Goal: Complete application form

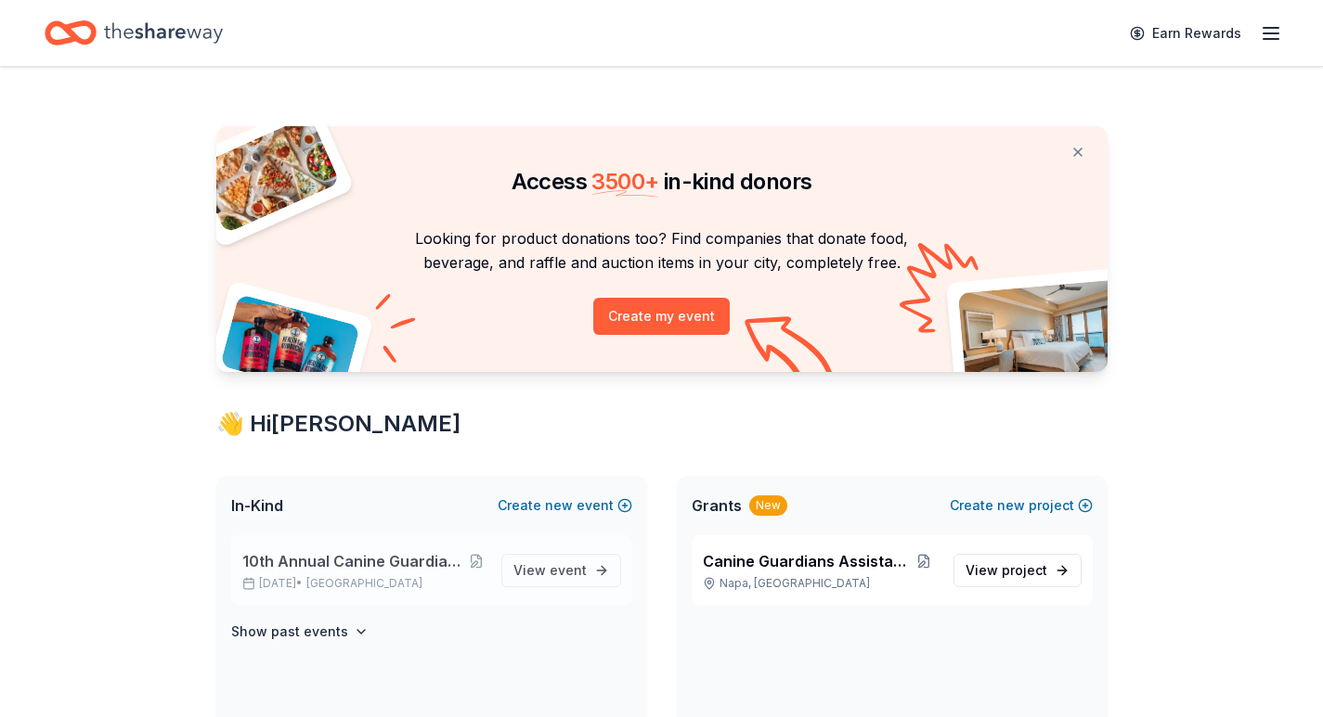
click at [253, 560] on span "10th Annual Canine Guardians Assistance Dogs Golf & Gala" at bounding box center [354, 561] width 225 height 22
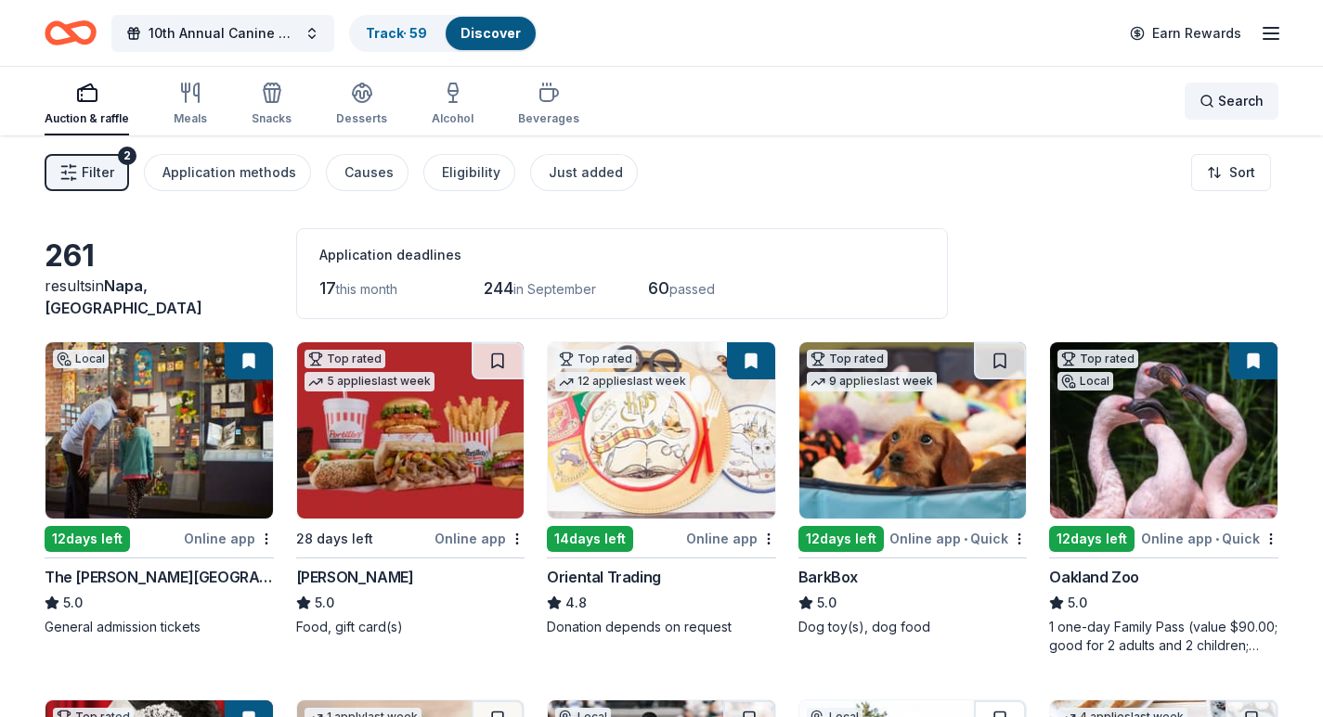
click at [1247, 102] on span "Search" at bounding box center [1240, 101] width 45 height 22
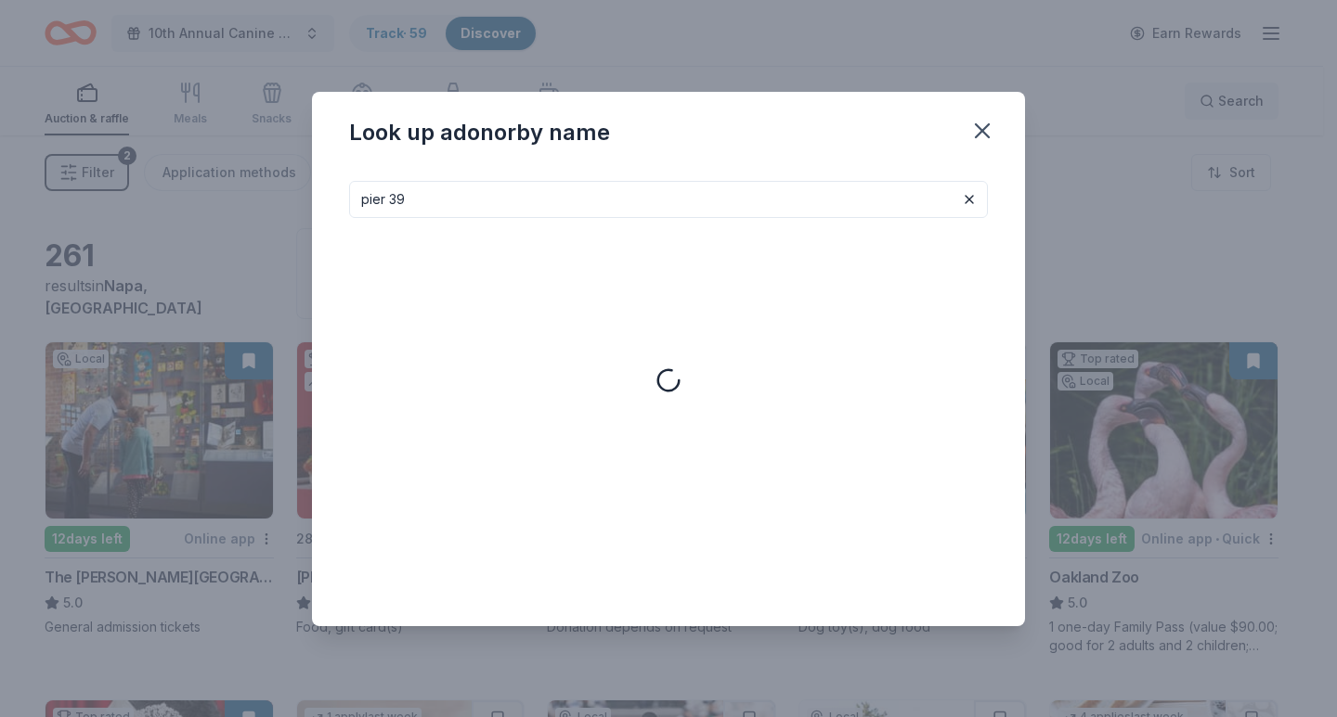
type input "pier 39"
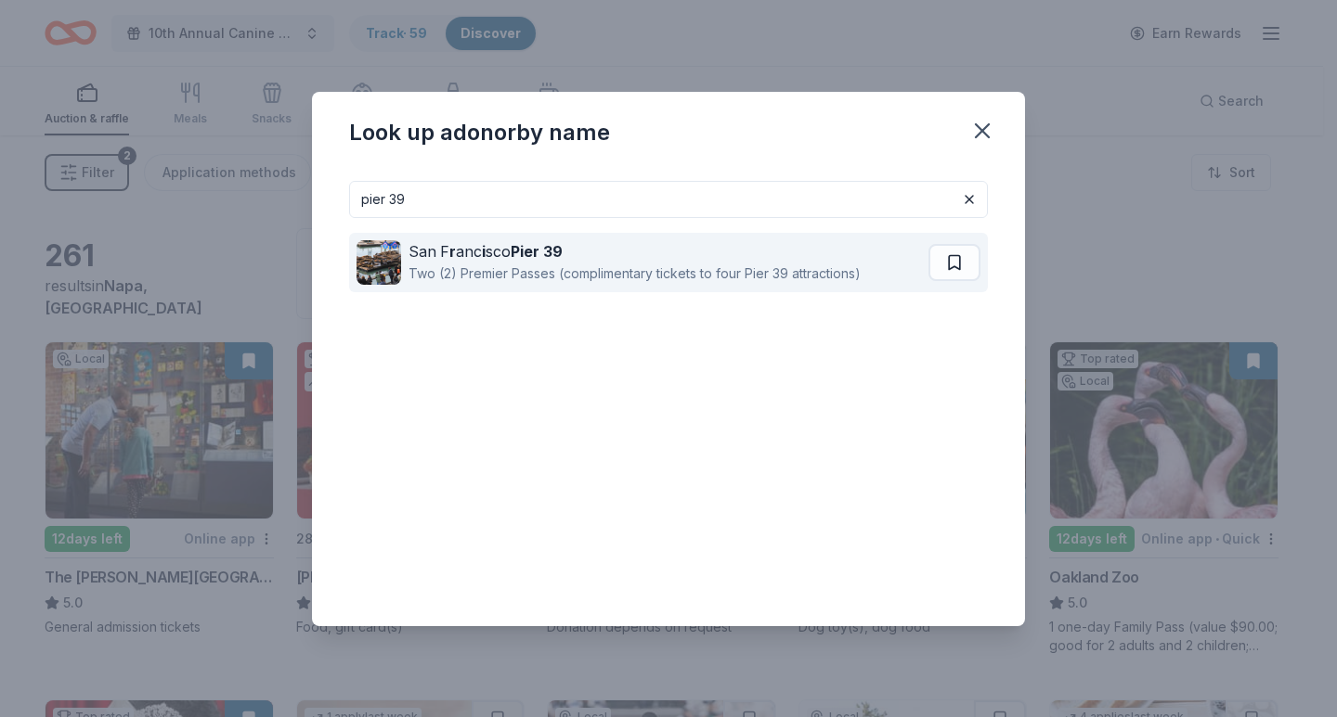
click at [485, 279] on div "Two (2) Premier Passes (complimentary tickets to four Pier 39 attractions)" at bounding box center [634, 274] width 452 height 22
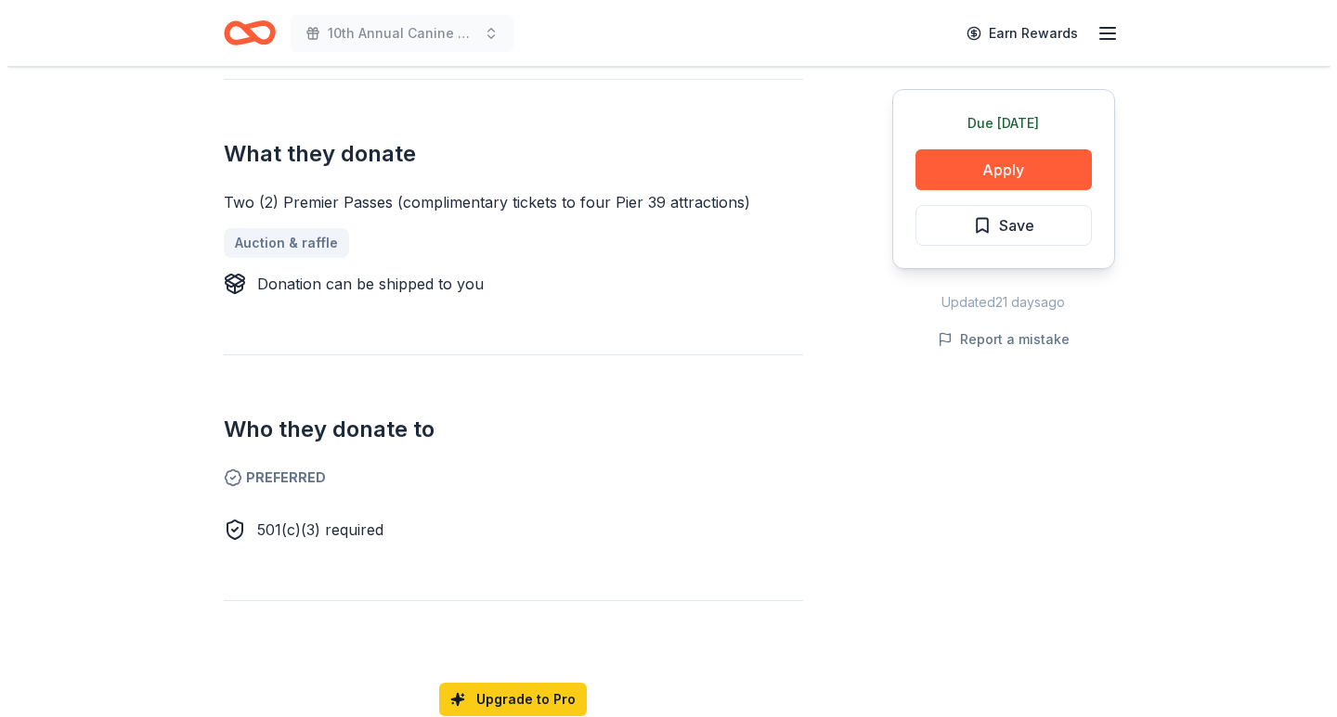
scroll to position [743, 0]
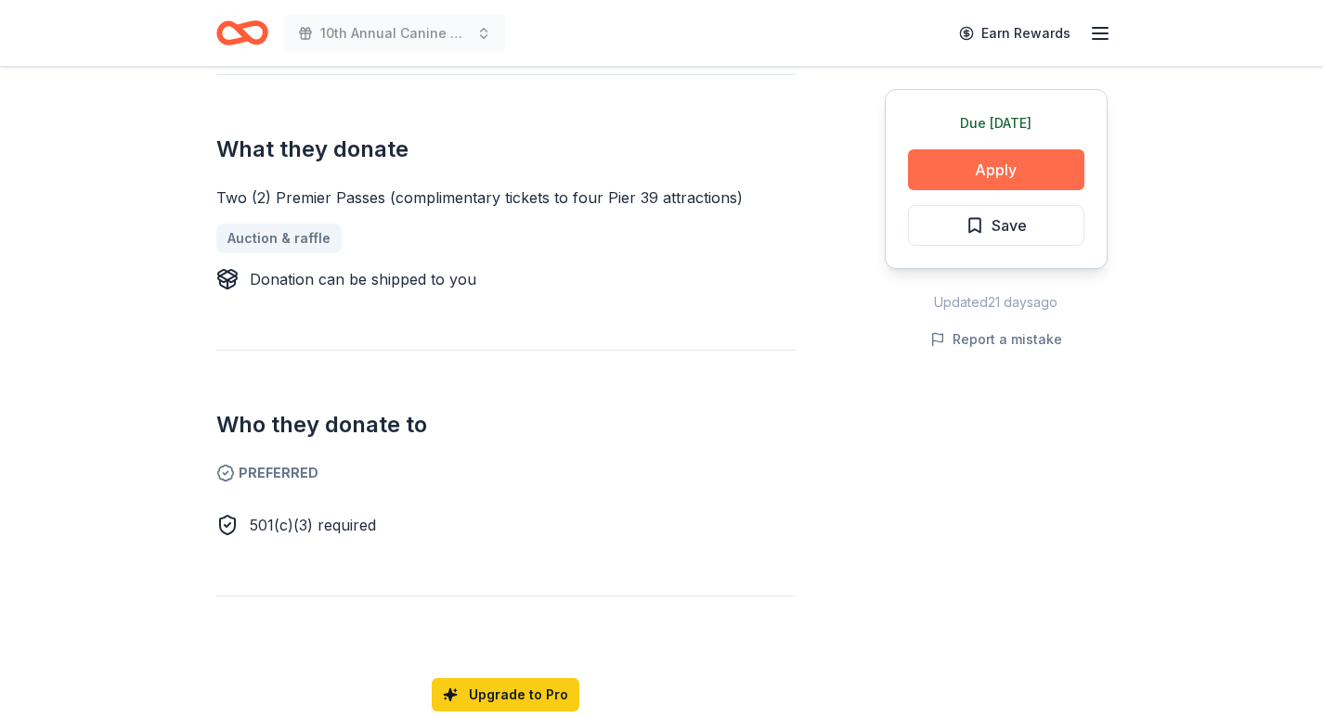
click at [1024, 165] on button "Apply" at bounding box center [996, 169] width 176 height 41
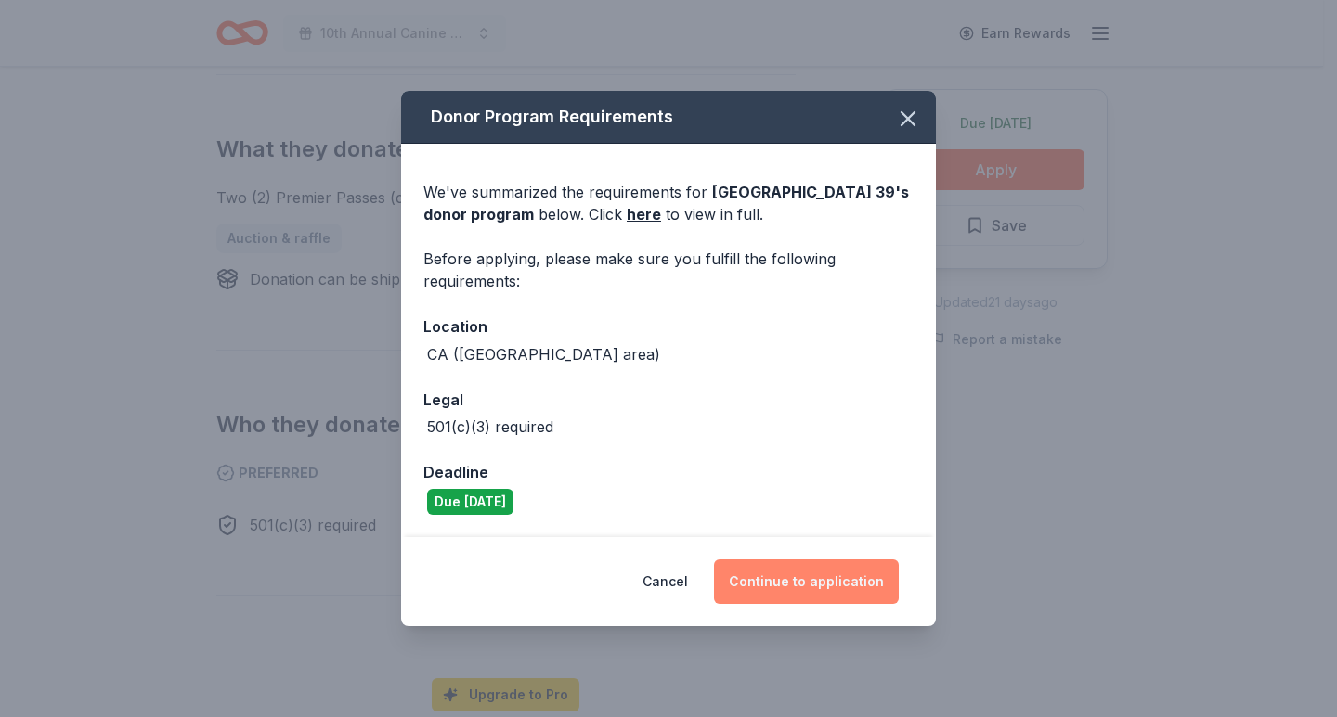
click at [838, 568] on button "Continue to application" at bounding box center [806, 582] width 185 height 45
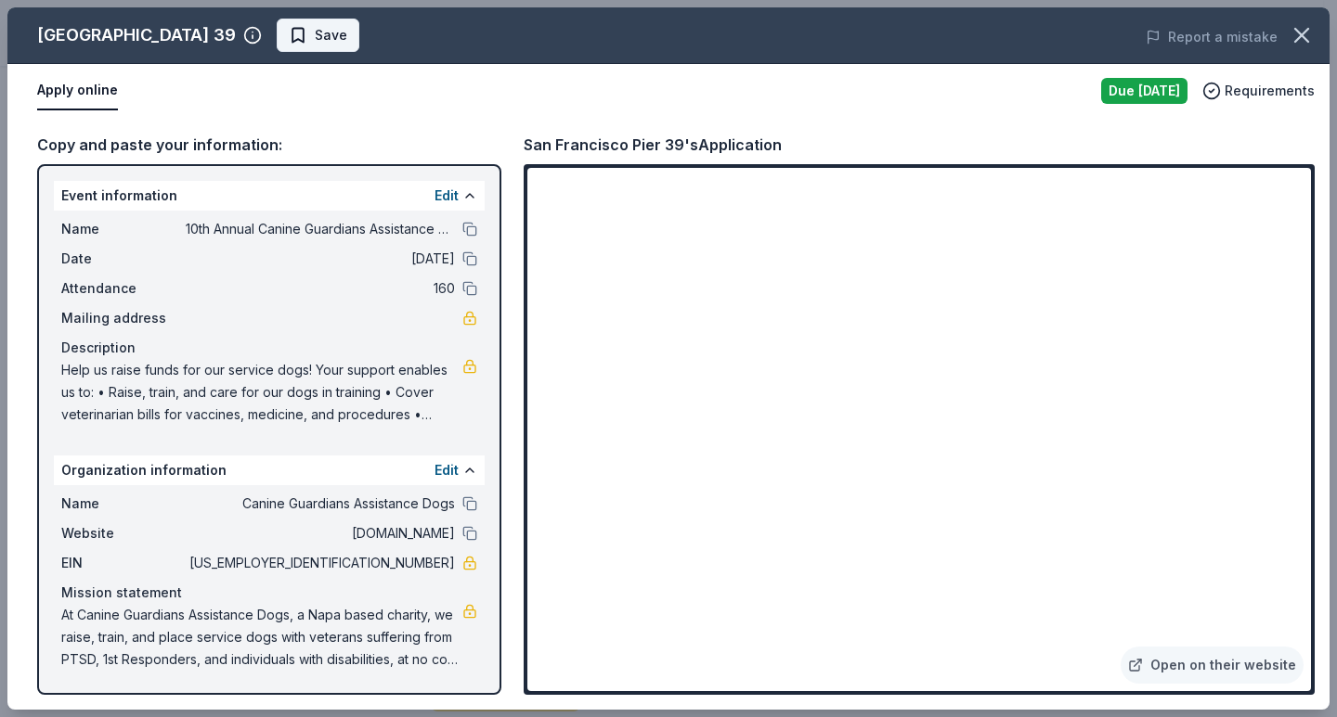
click at [315, 45] on span "Save" at bounding box center [331, 35] width 32 height 22
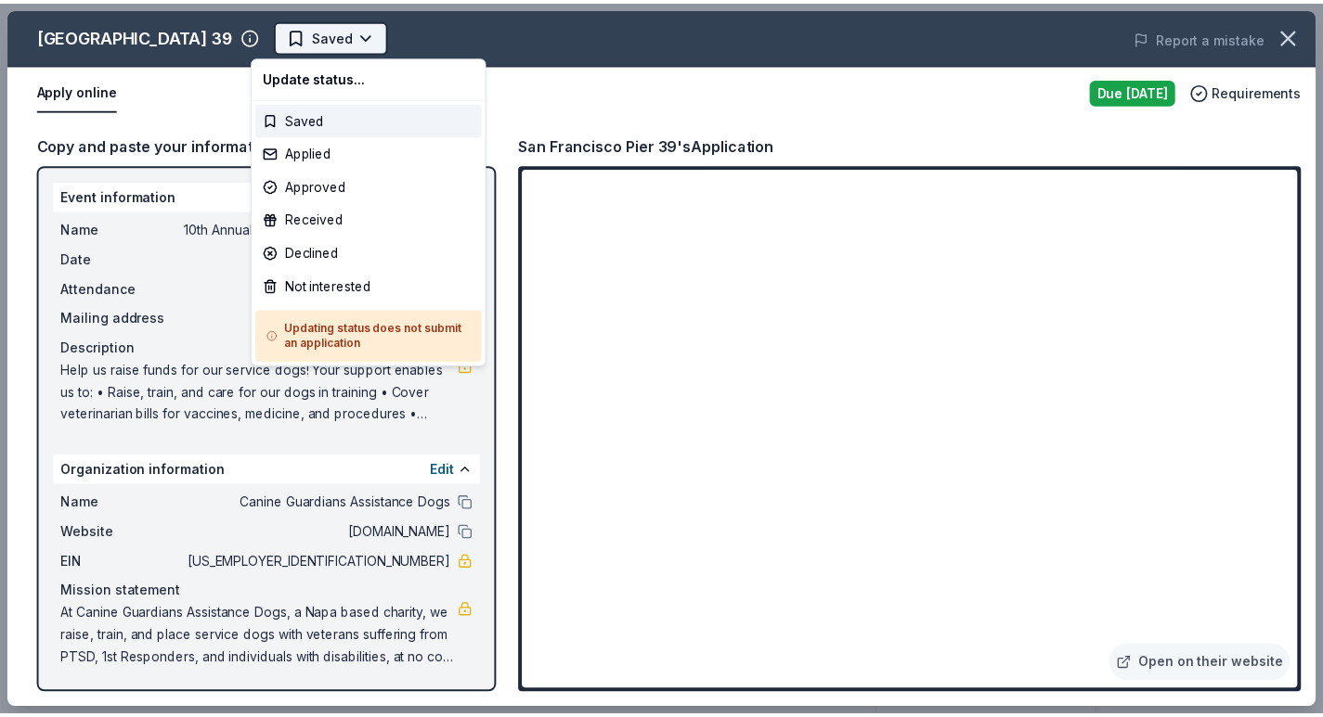
scroll to position [0, 0]
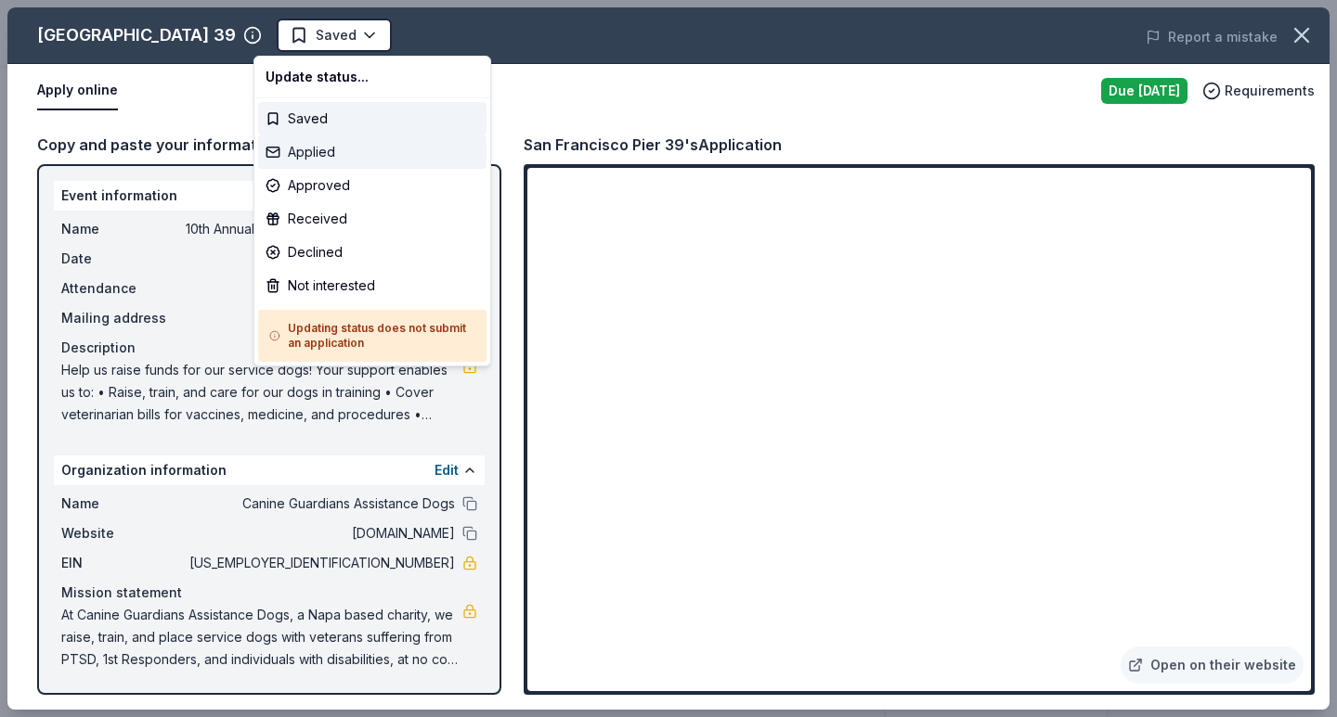
click at [323, 156] on div "Applied" at bounding box center [372, 152] width 228 height 33
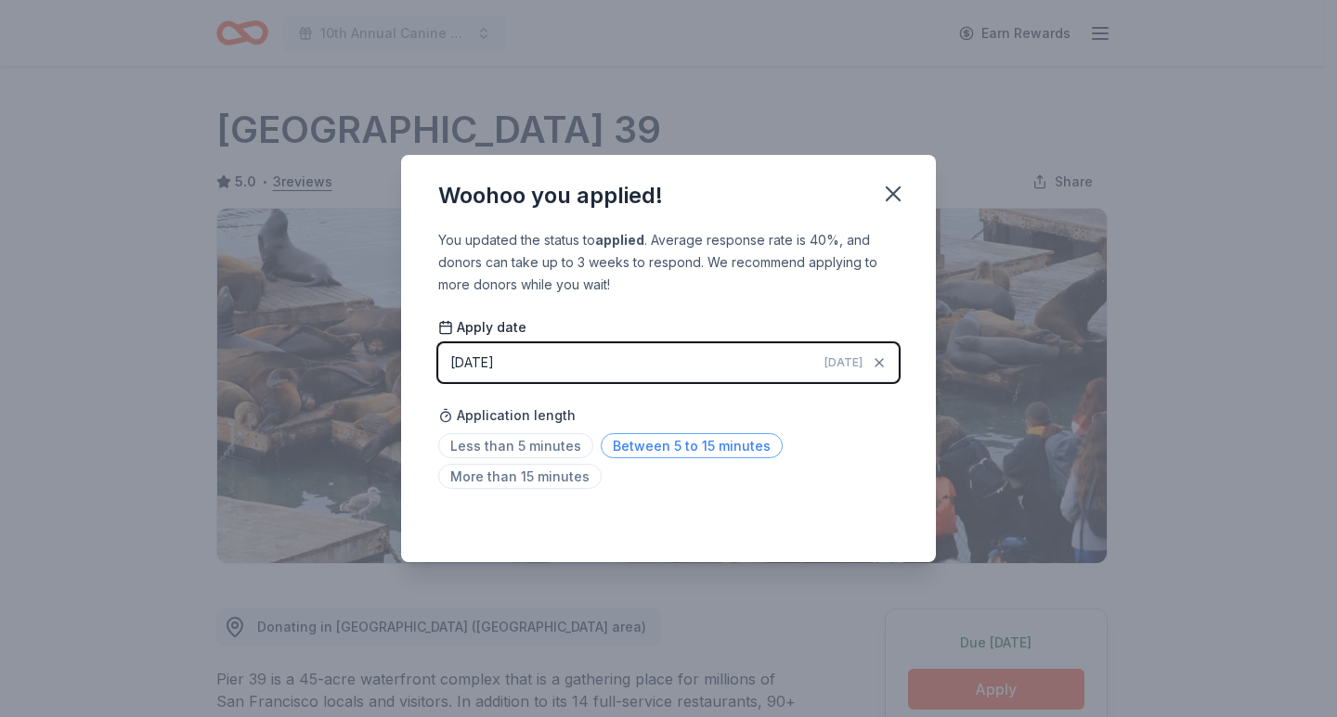
click at [684, 447] on span "Between 5 to 15 minutes" at bounding box center [692, 445] width 182 height 25
drag, startPoint x: 890, startPoint y: 194, endPoint x: 852, endPoint y: 224, distance: 48.3
click at [890, 193] on icon "button" at bounding box center [893, 194] width 26 height 26
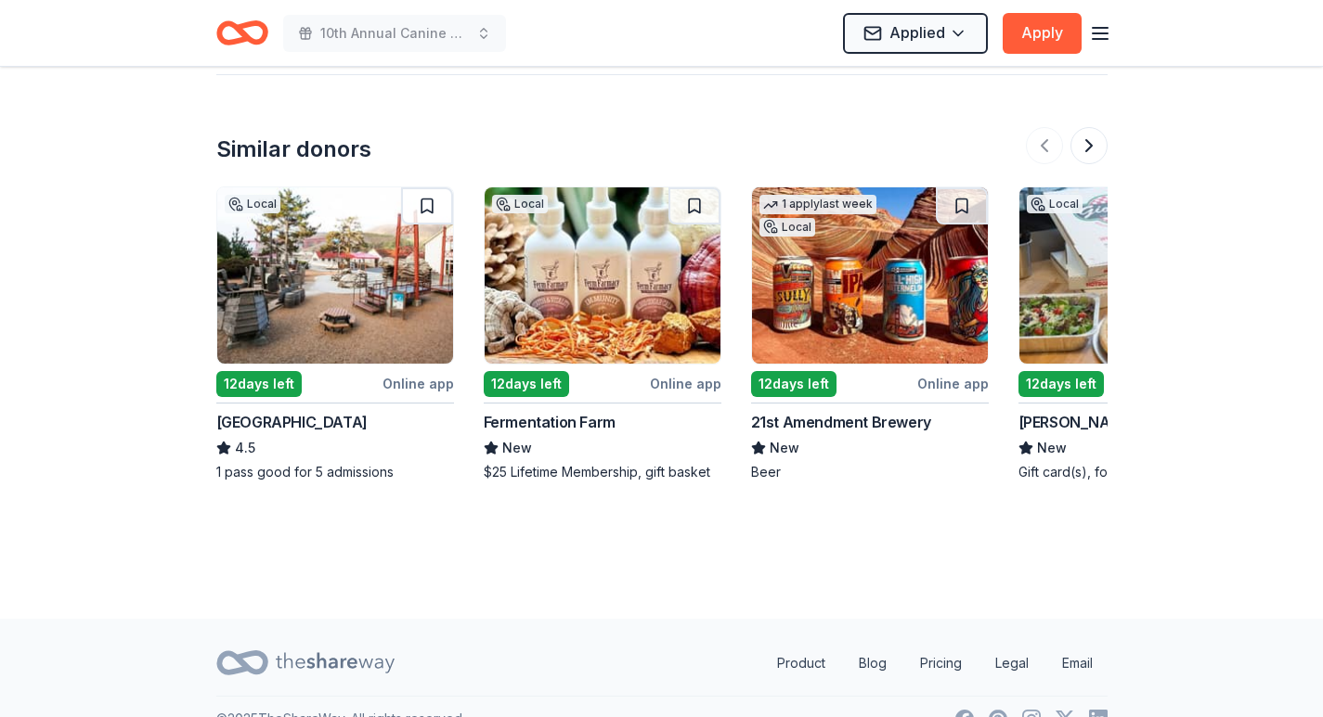
scroll to position [1949, 0]
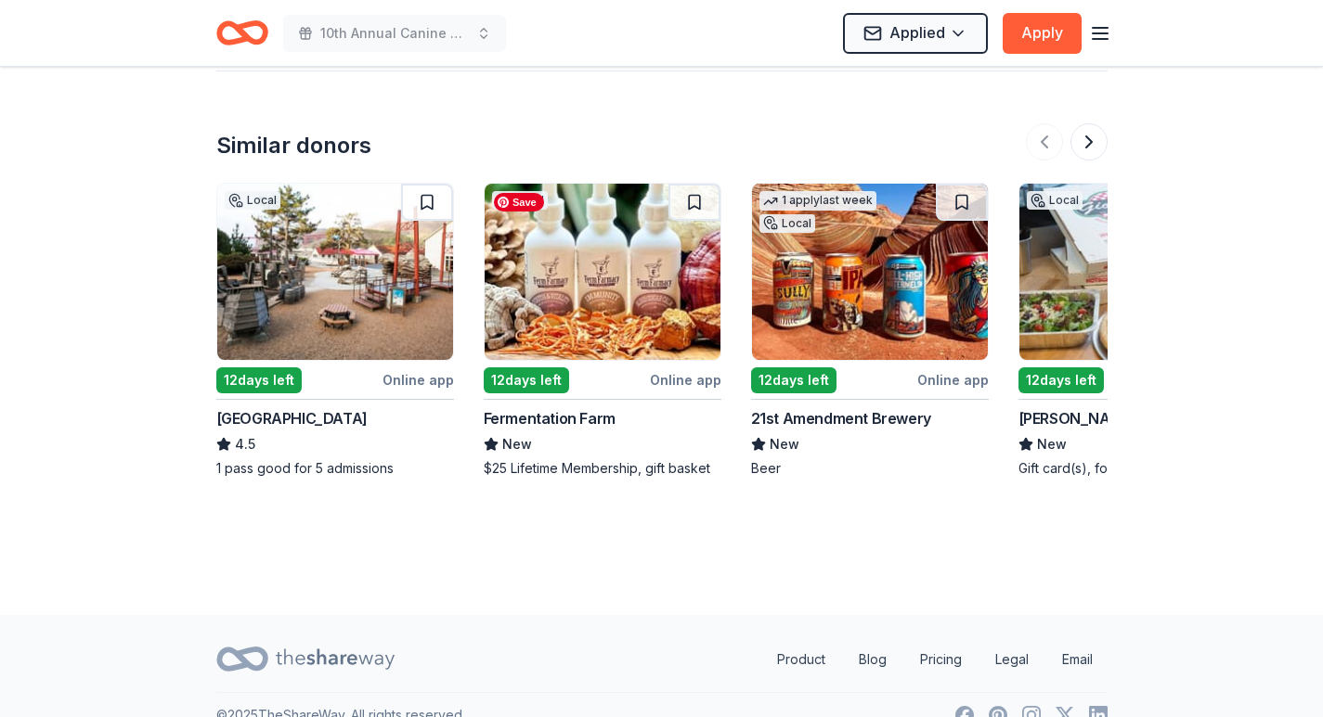
click at [602, 281] on img at bounding box center [603, 272] width 236 height 176
click at [1085, 138] on button at bounding box center [1088, 141] width 37 height 37
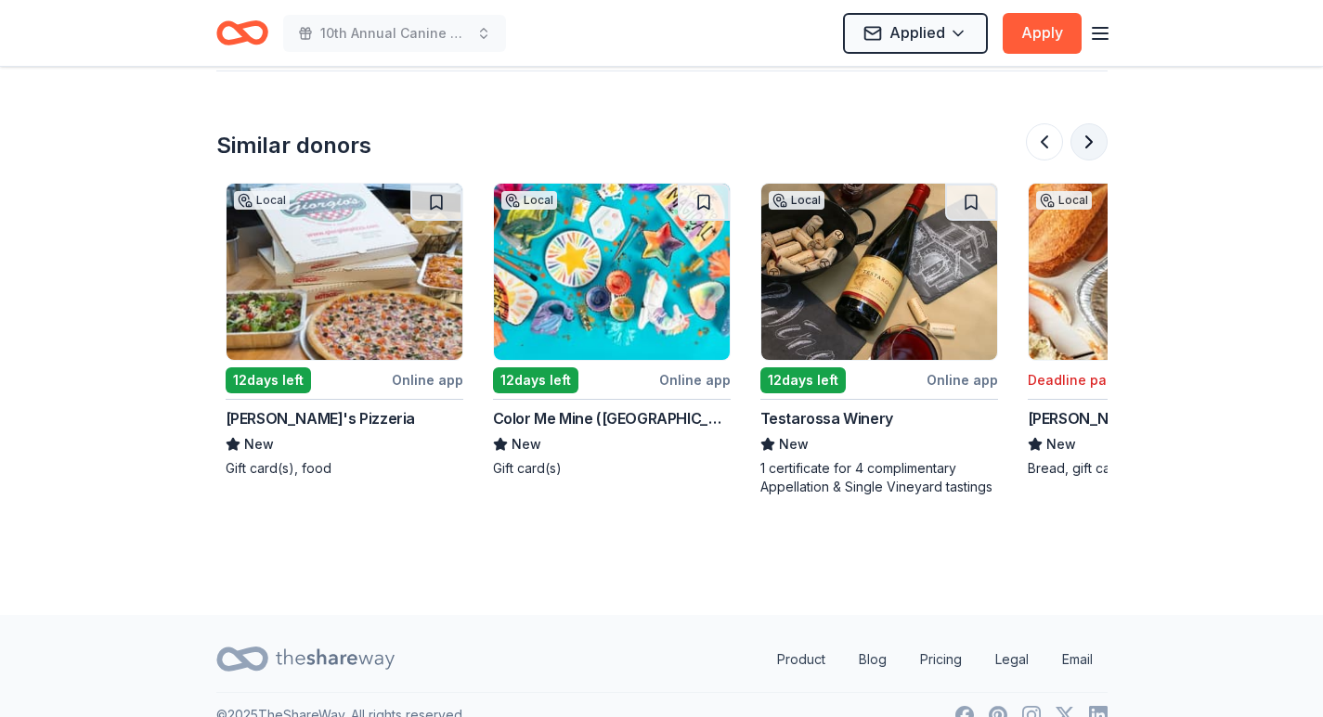
scroll to position [0, 802]
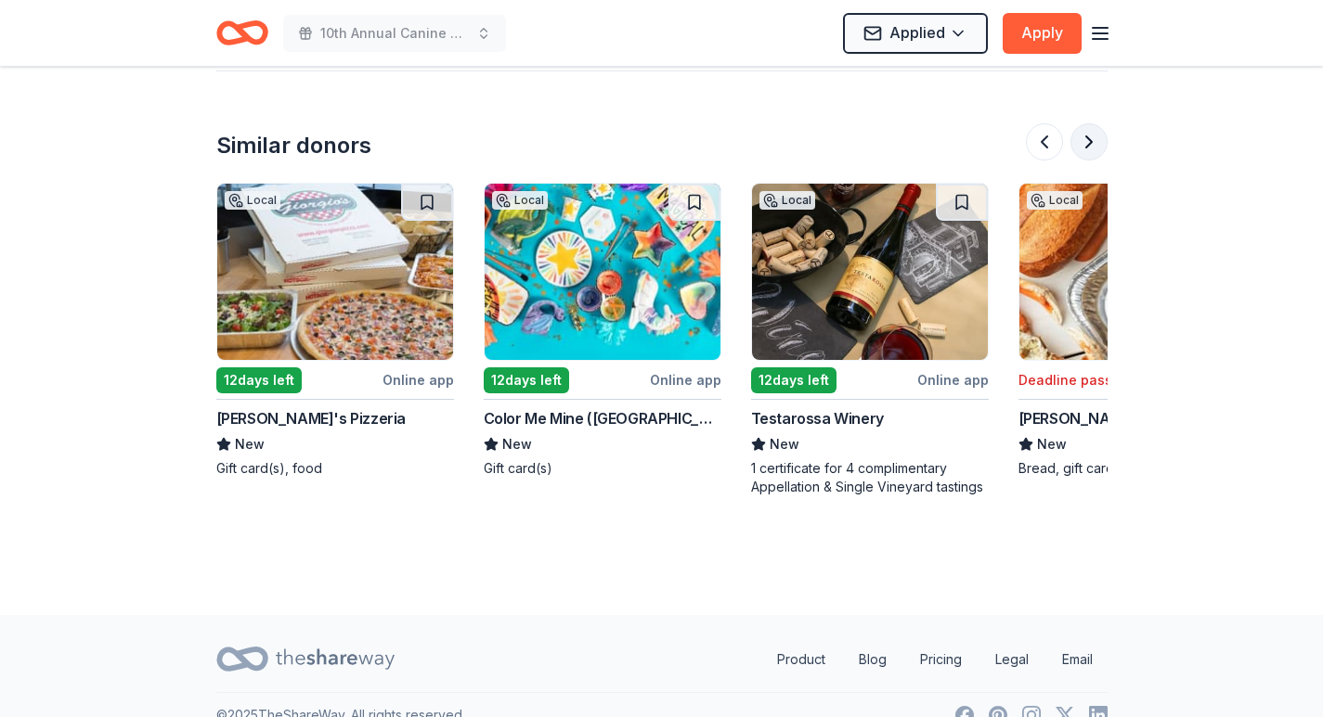
click at [1085, 138] on button at bounding box center [1088, 141] width 37 height 37
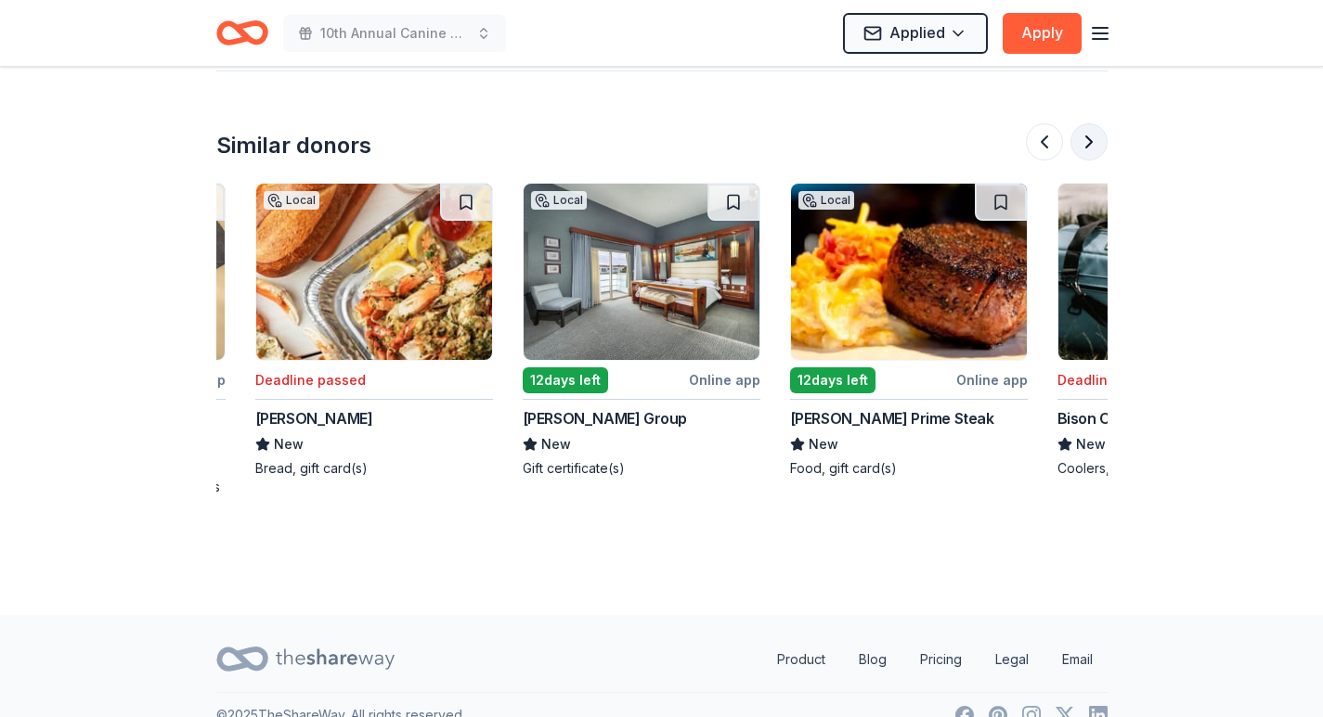
scroll to position [0, 1604]
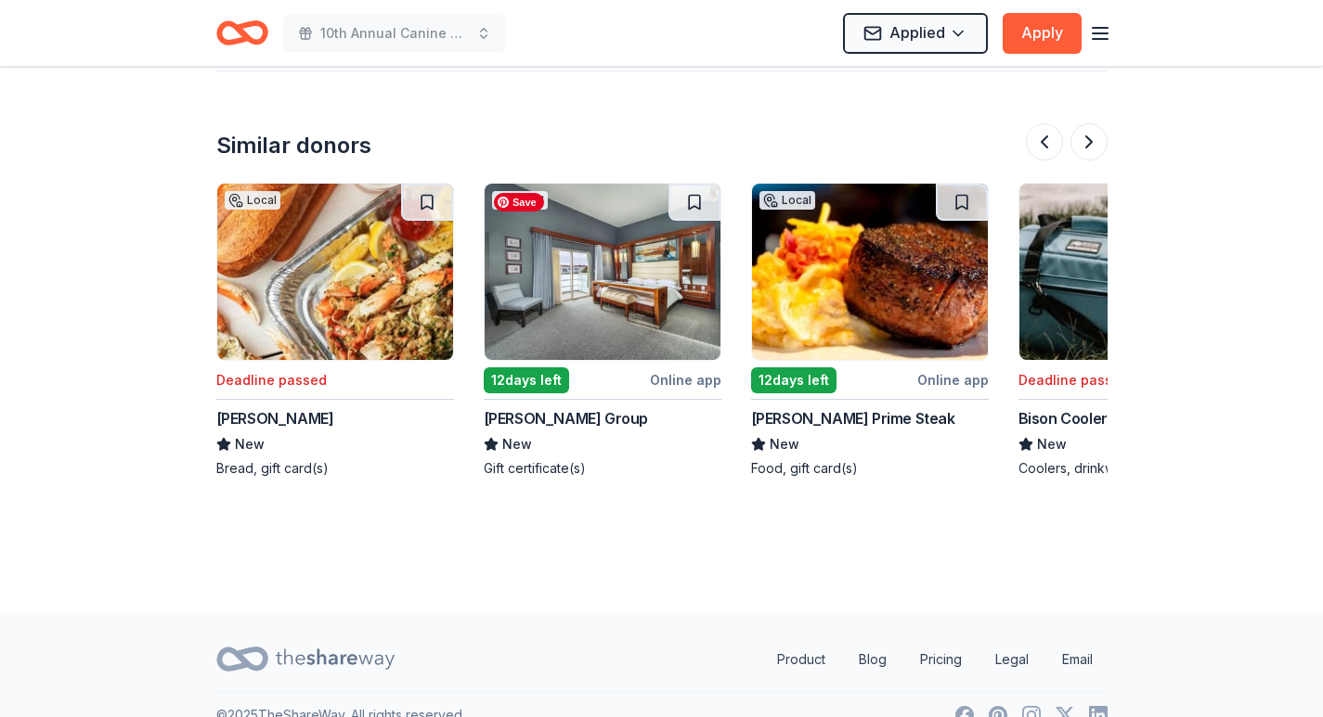
click at [650, 319] on img at bounding box center [603, 272] width 236 height 176
click at [1079, 136] on button at bounding box center [1088, 141] width 37 height 37
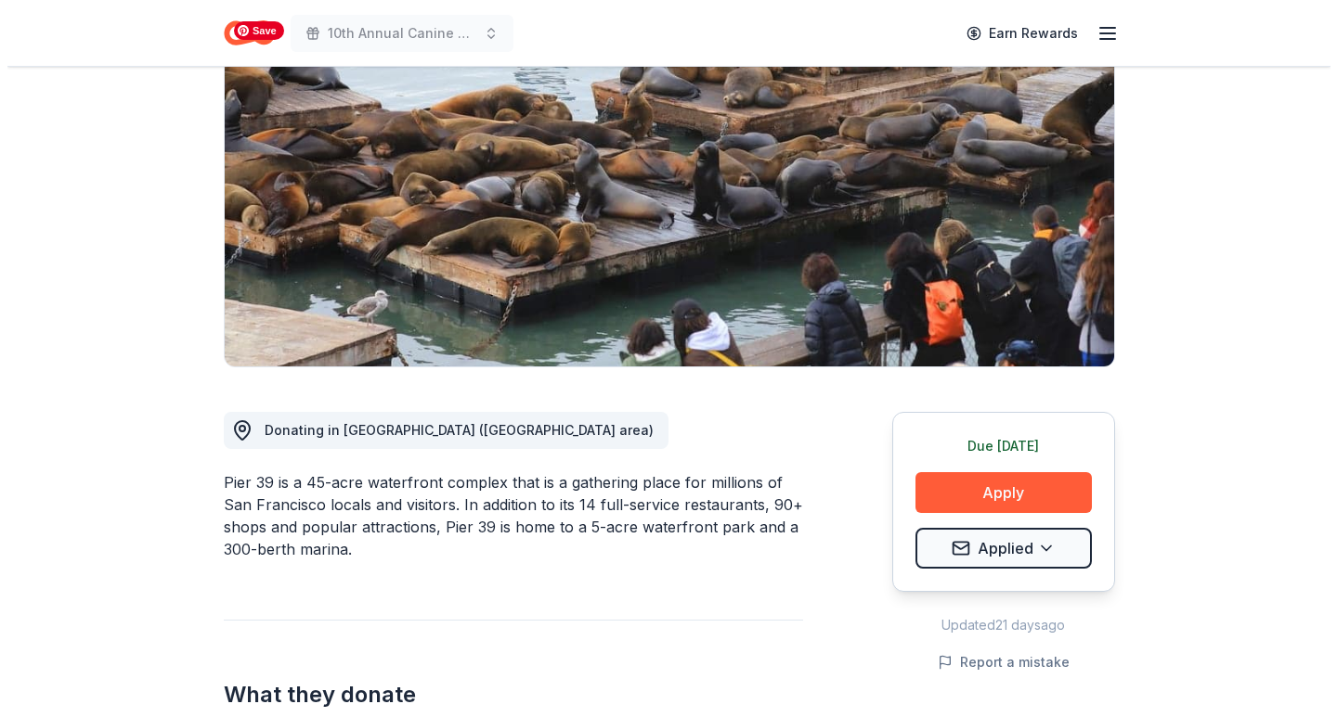
scroll to position [0, 0]
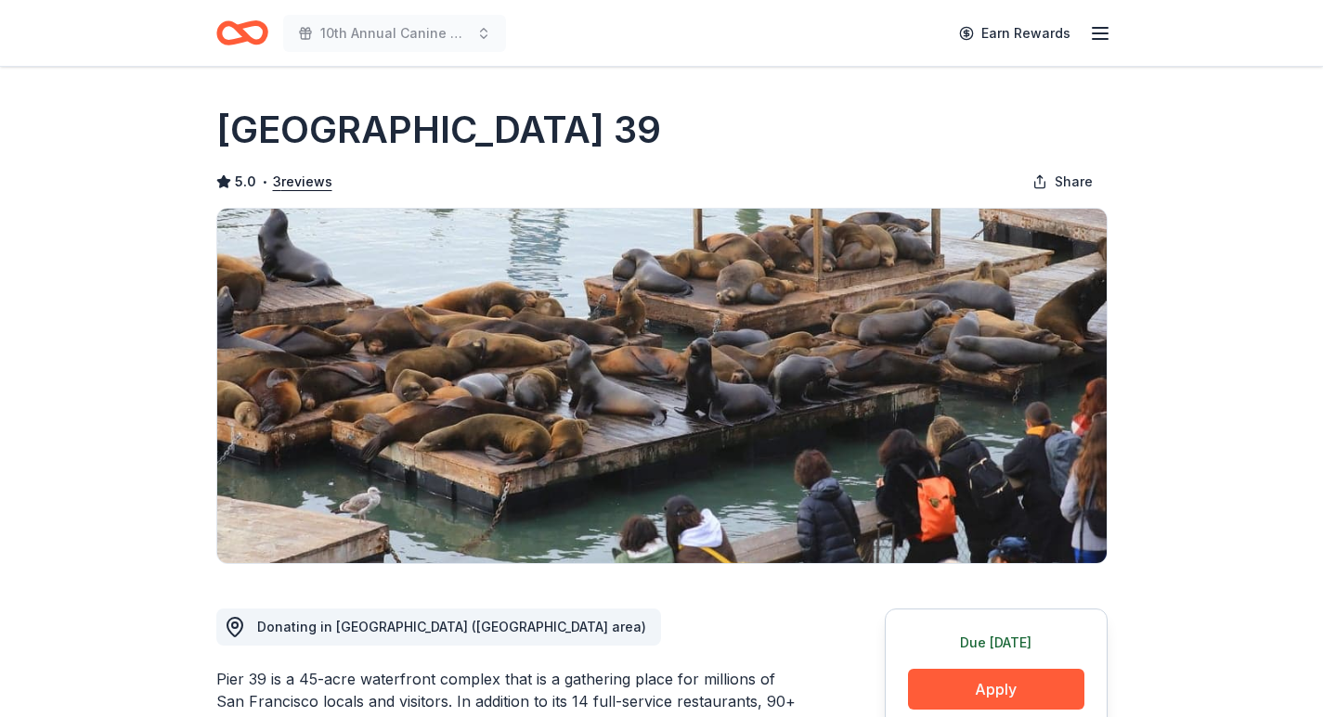
click at [243, 32] on icon "Home" at bounding box center [250, 32] width 29 height 19
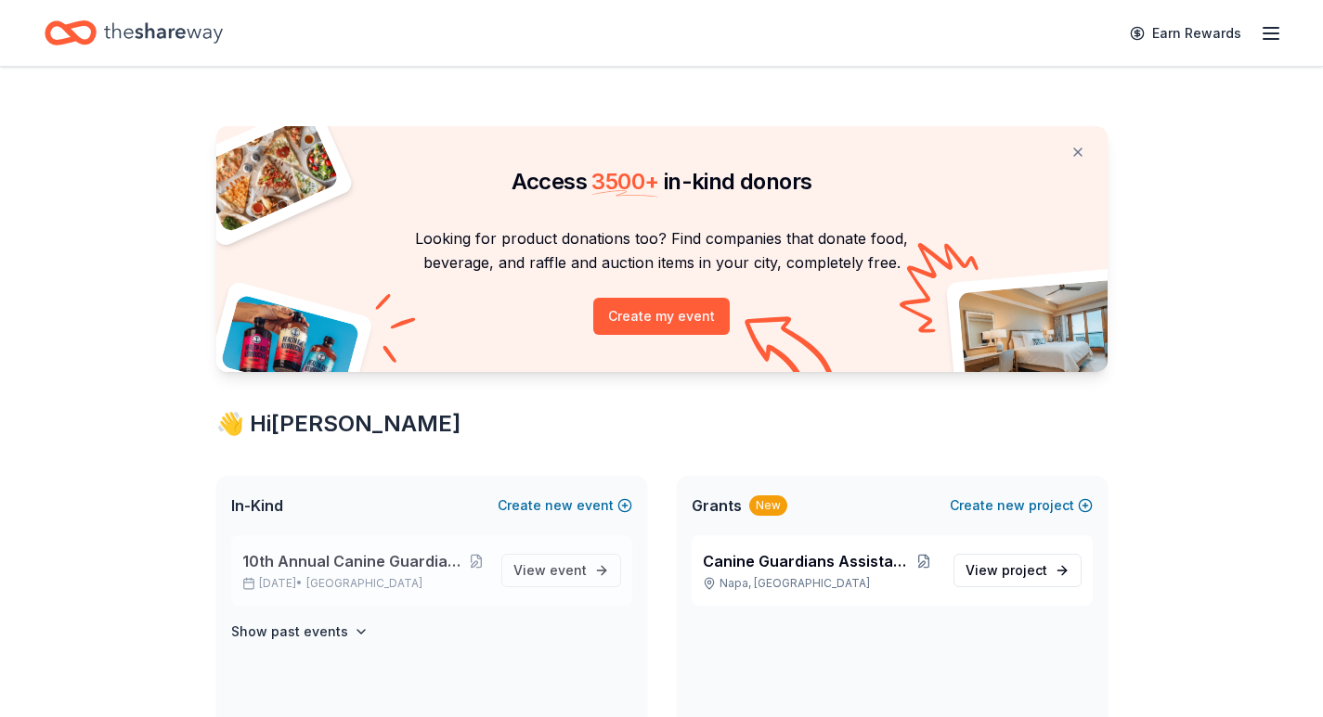
click at [381, 573] on div "10th Annual Canine Guardians Assistance Dogs Golf & Gala Oct 01, 2025 • SF Bay …" at bounding box center [364, 570] width 244 height 41
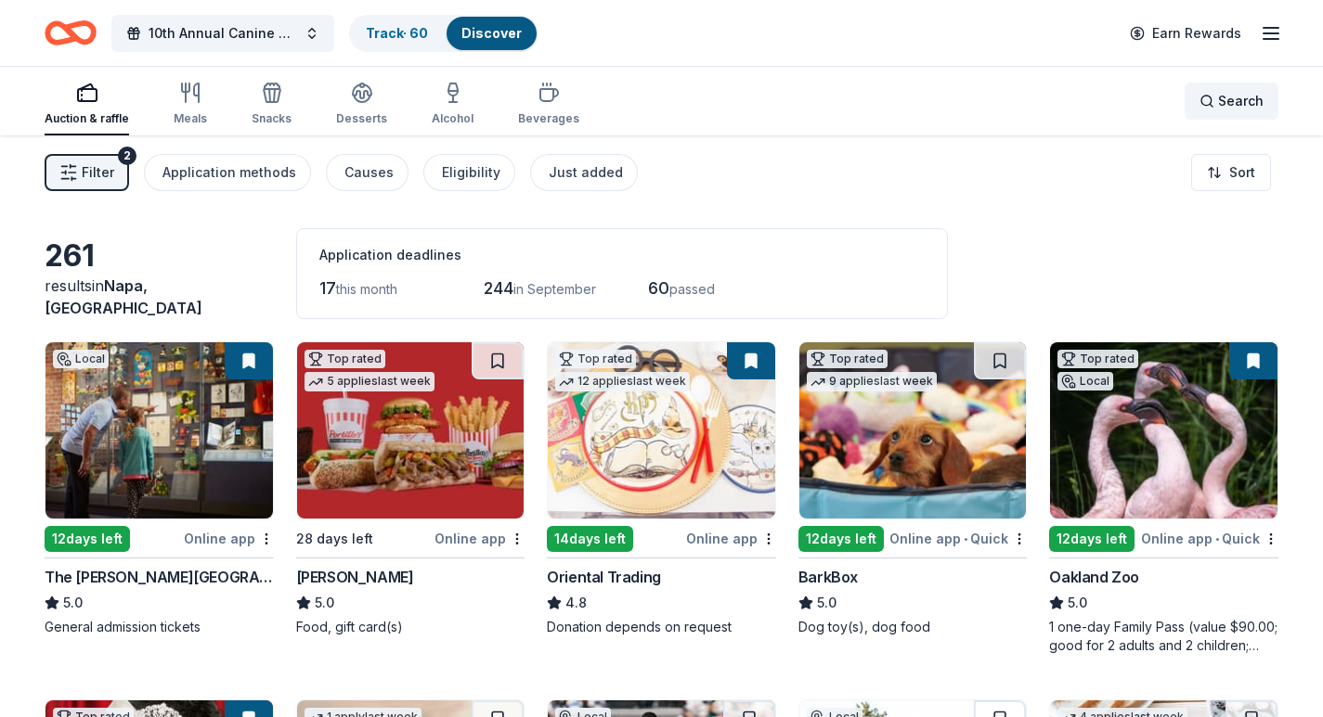
click at [1212, 110] on div "Search" at bounding box center [1231, 101] width 64 height 22
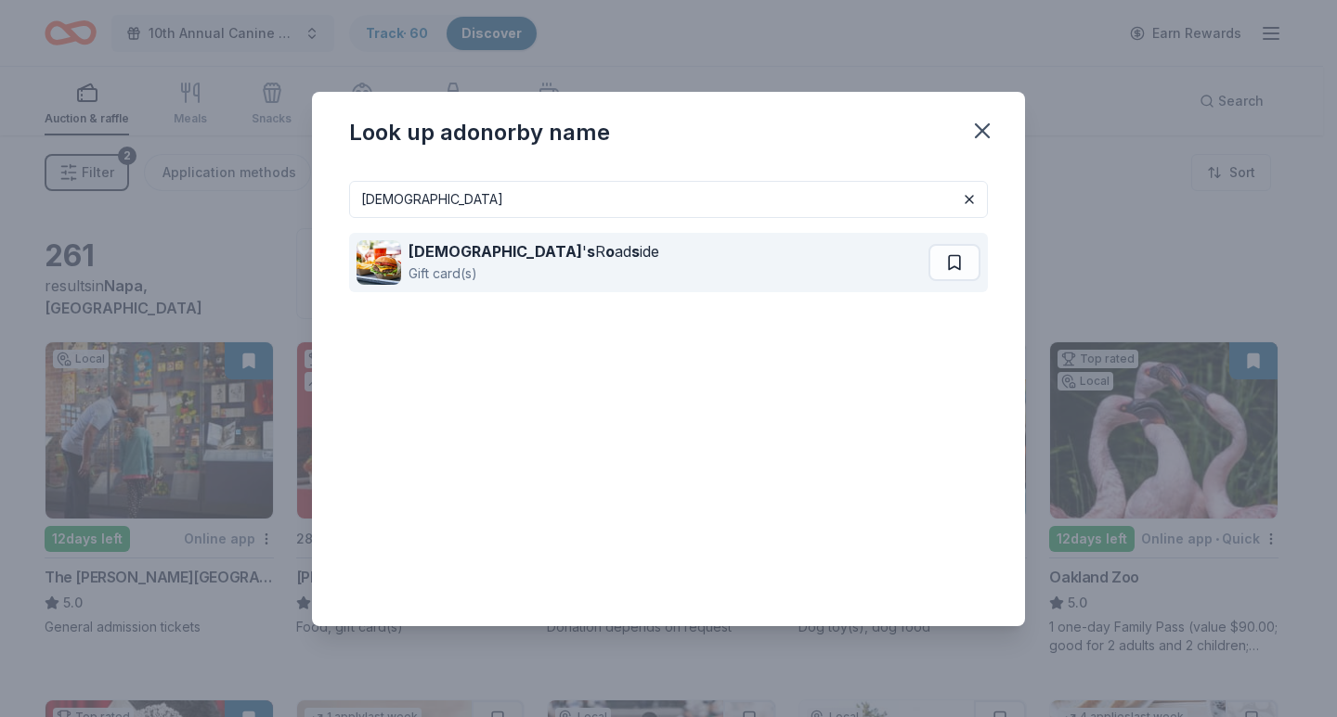
click at [476, 267] on div "Gift card(s)" at bounding box center [533, 274] width 251 height 22
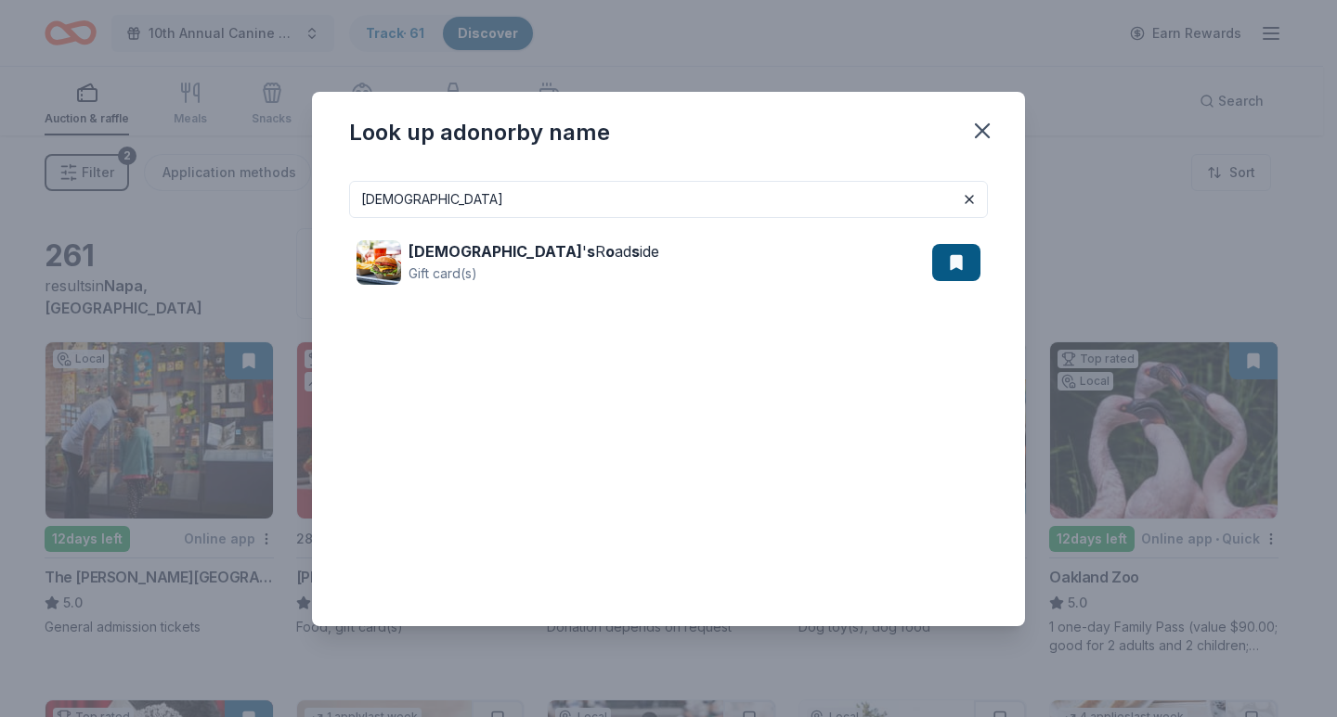
drag, startPoint x: 513, startPoint y: 200, endPoint x: 174, endPoint y: 226, distance: 340.7
click at [174, 226] on div "Look up a donor by name gotts Gott ' s R o ad s ide Gift card(s)" at bounding box center [668, 358] width 1337 height 717
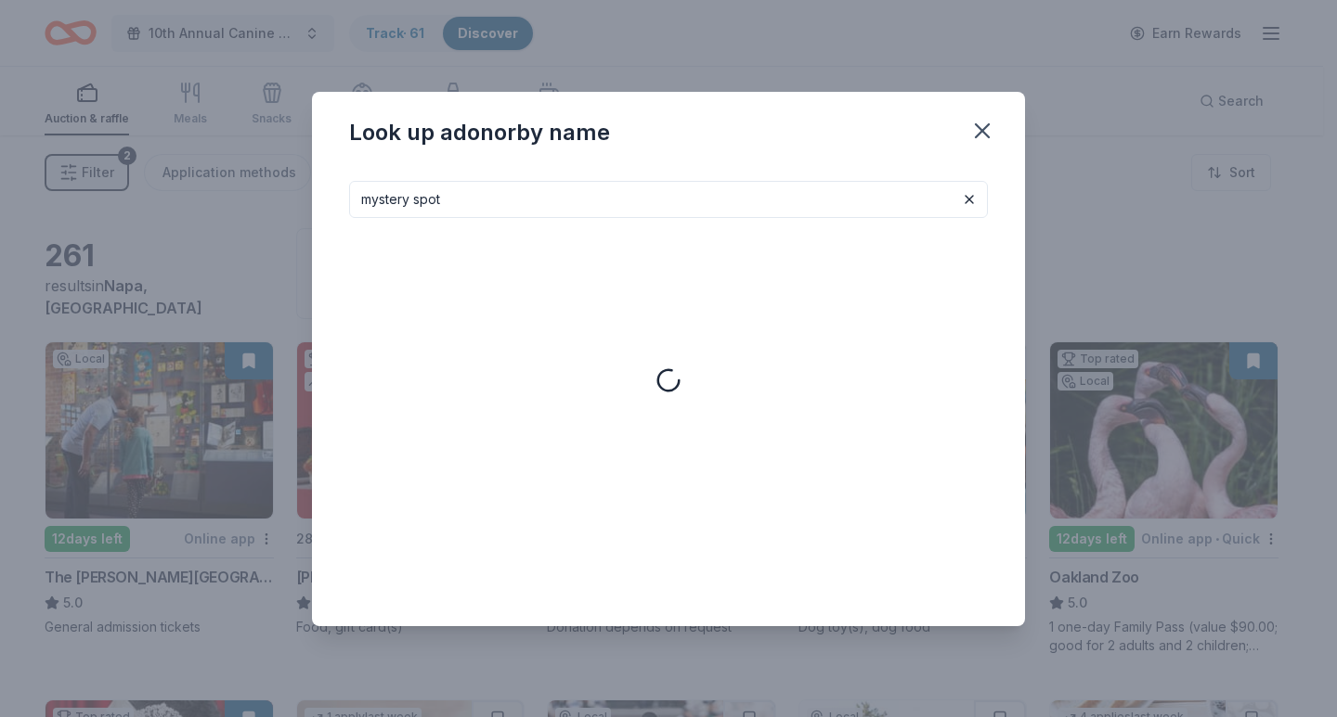
type input "mystery spot"
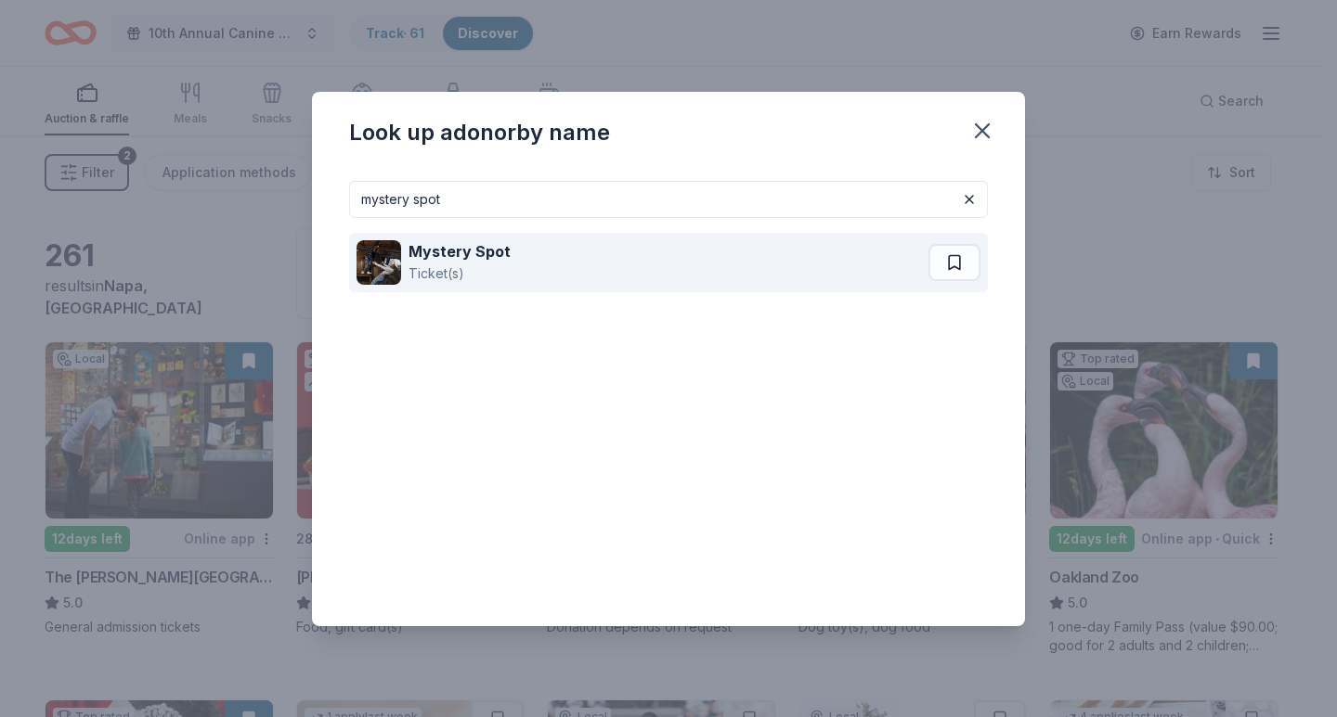
click at [440, 258] on strong "Mystery Spot" at bounding box center [459, 251] width 102 height 19
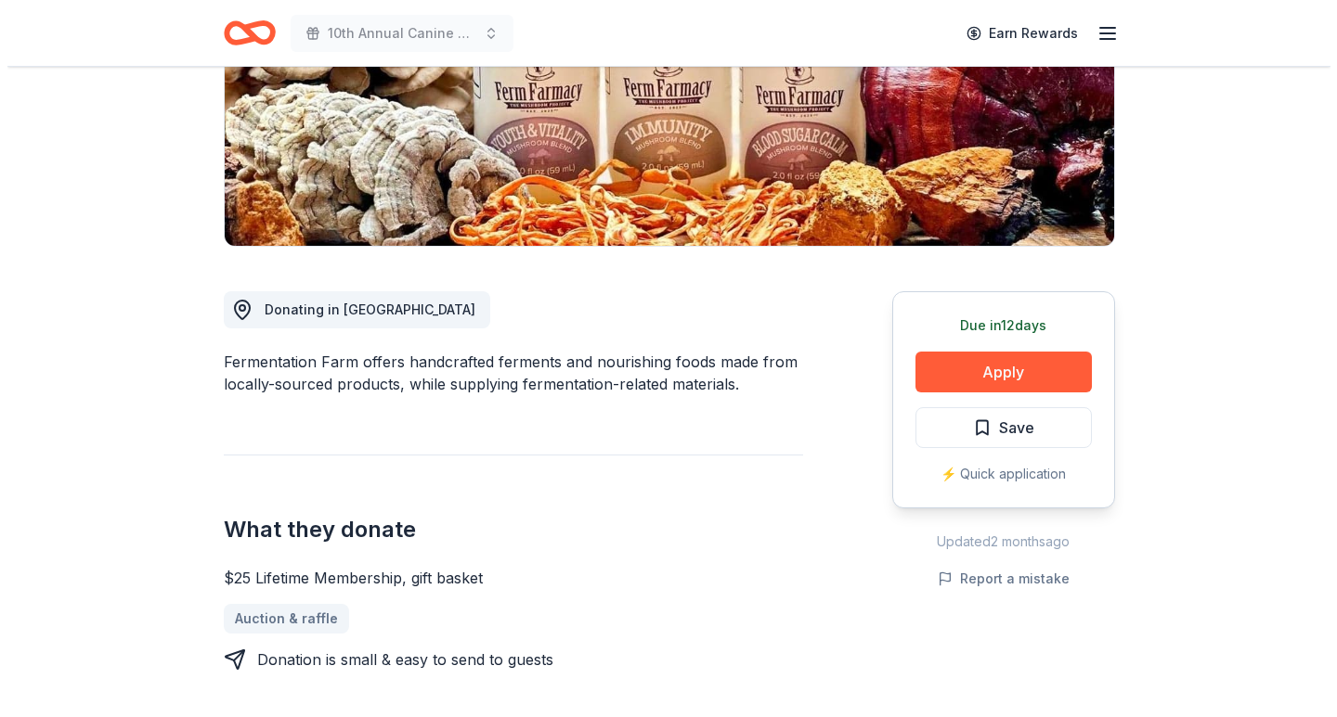
scroll to position [371, 0]
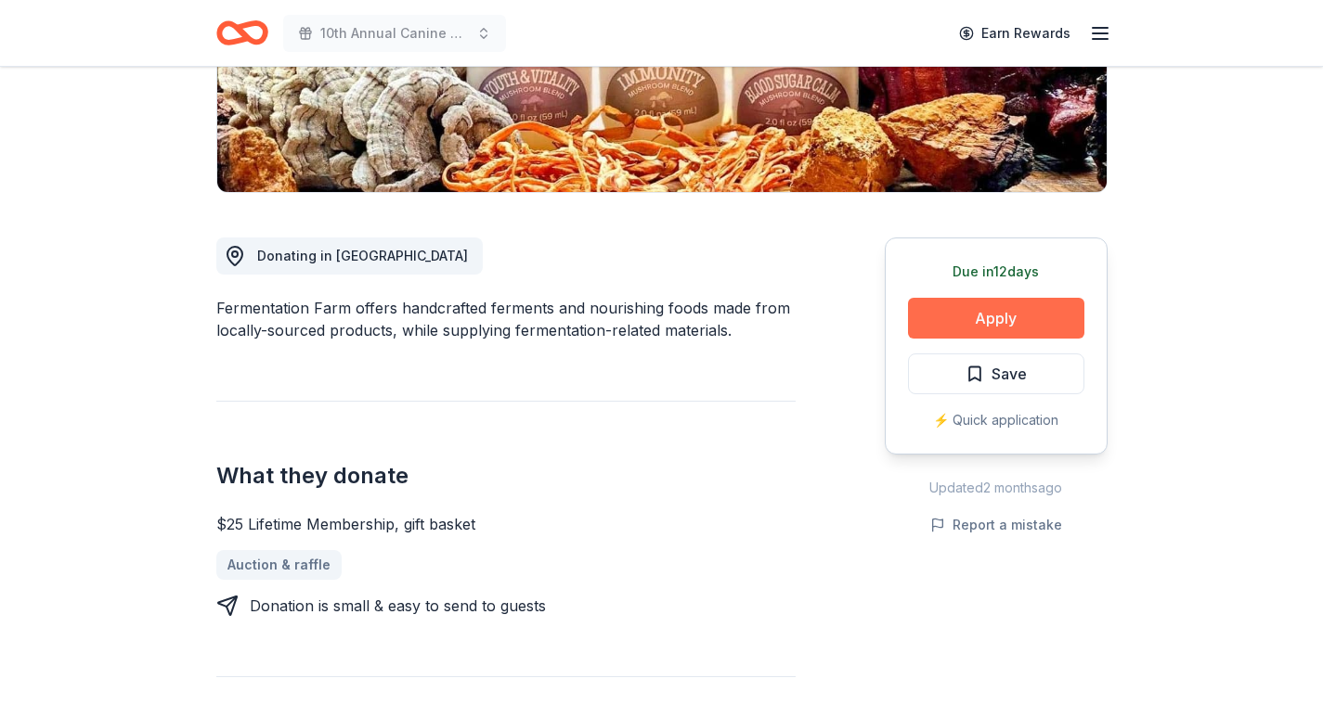
click at [1016, 313] on button "Apply" at bounding box center [996, 318] width 176 height 41
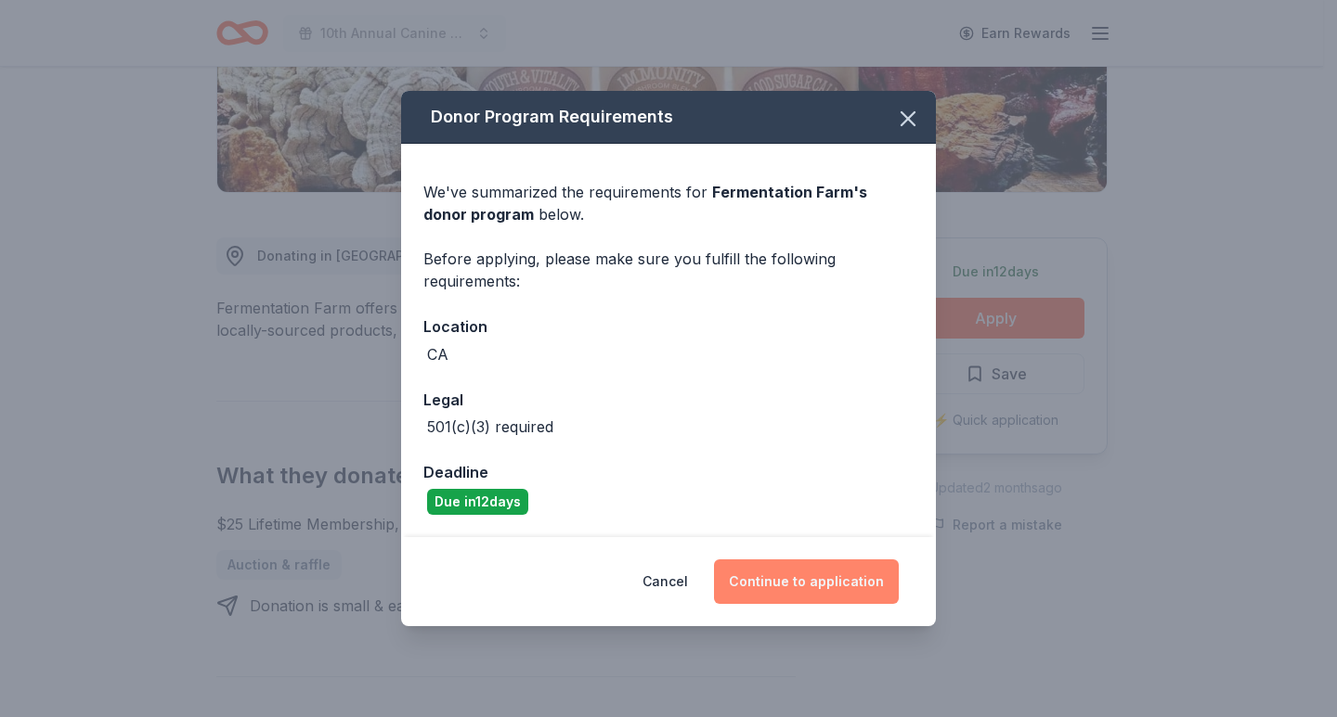
click at [810, 573] on button "Continue to application" at bounding box center [806, 582] width 185 height 45
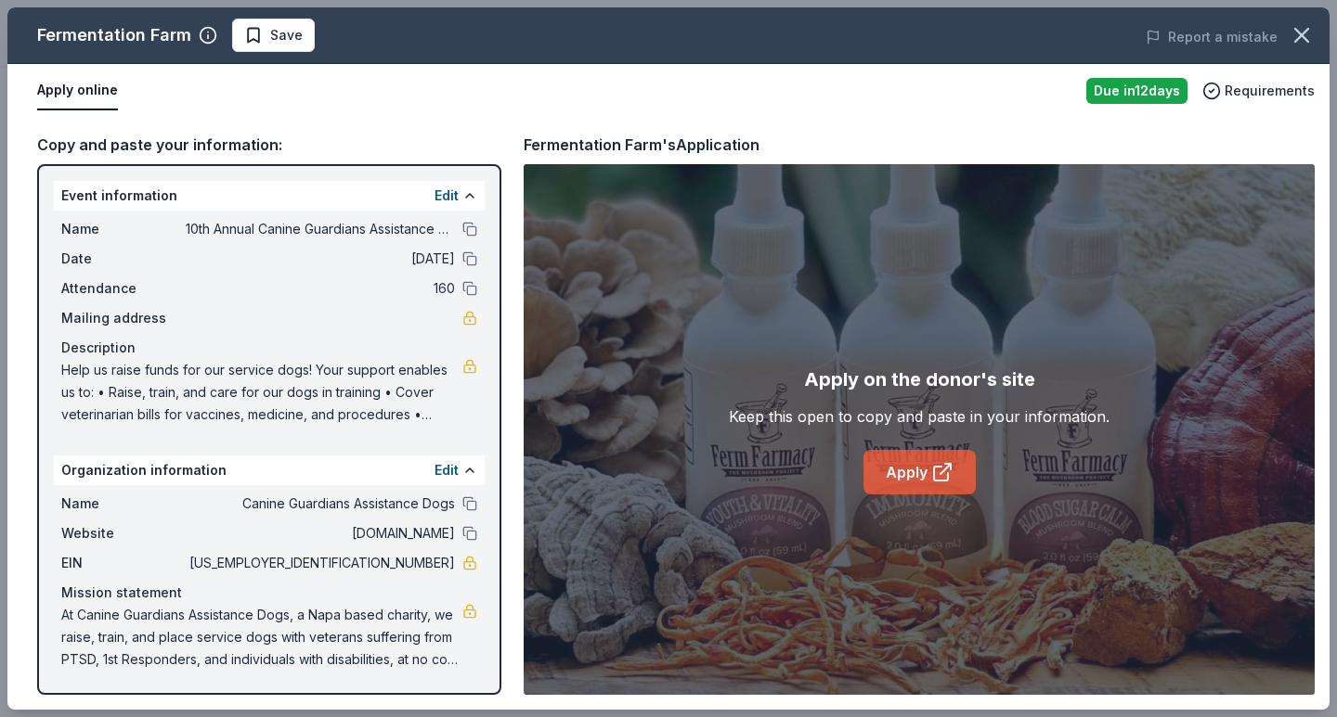
click at [896, 487] on link "Apply" at bounding box center [919, 472] width 112 height 45
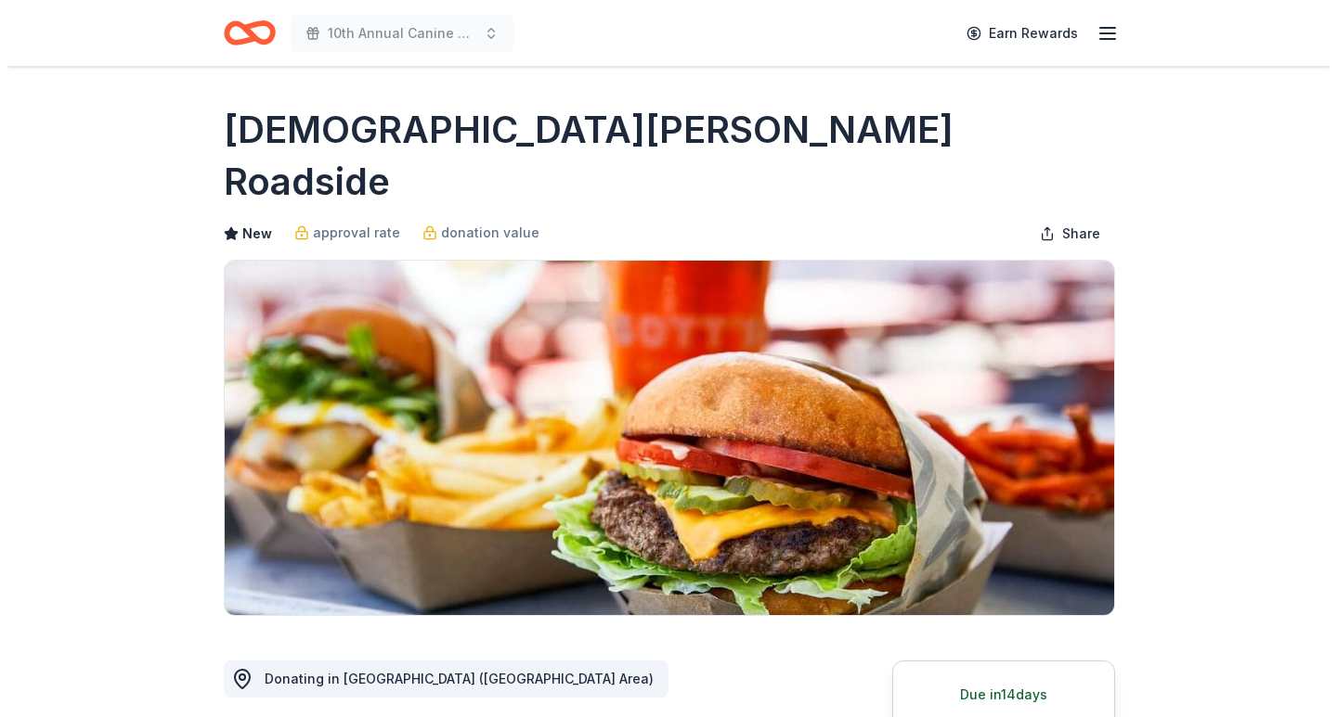
scroll to position [278, 0]
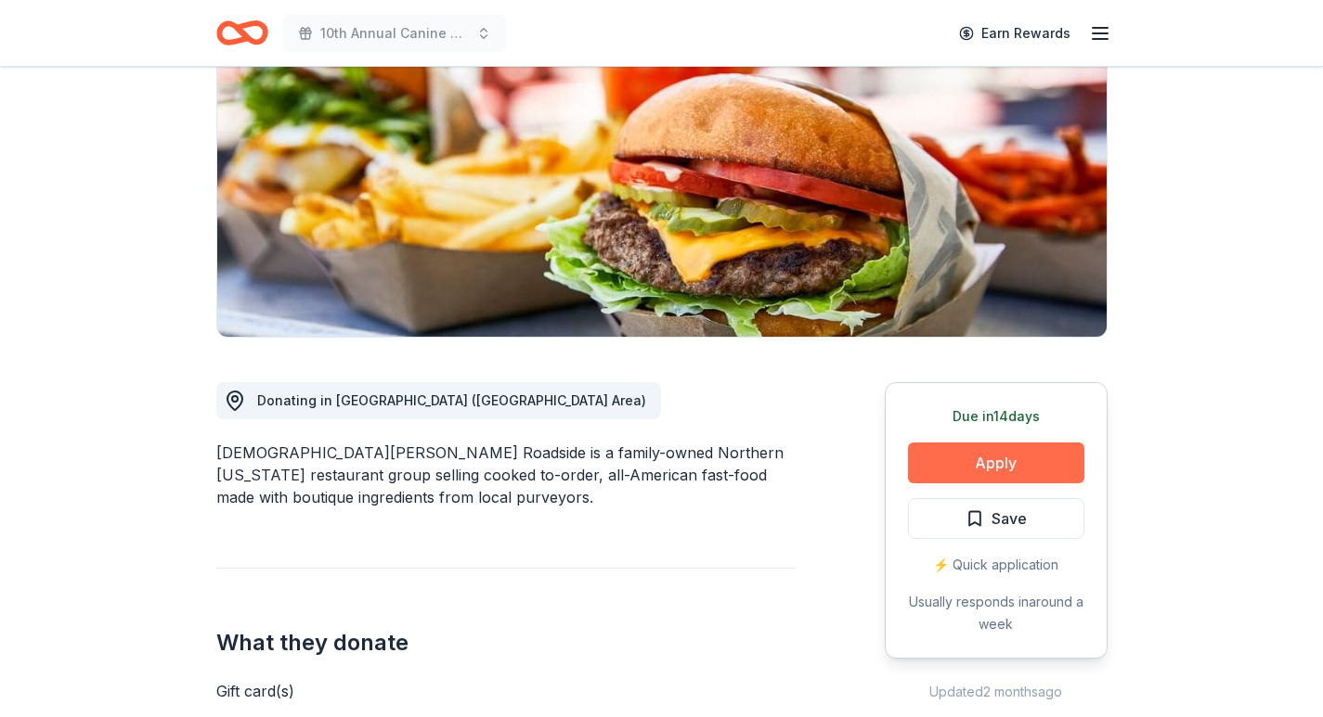
click at [1020, 443] on button "Apply" at bounding box center [996, 463] width 176 height 41
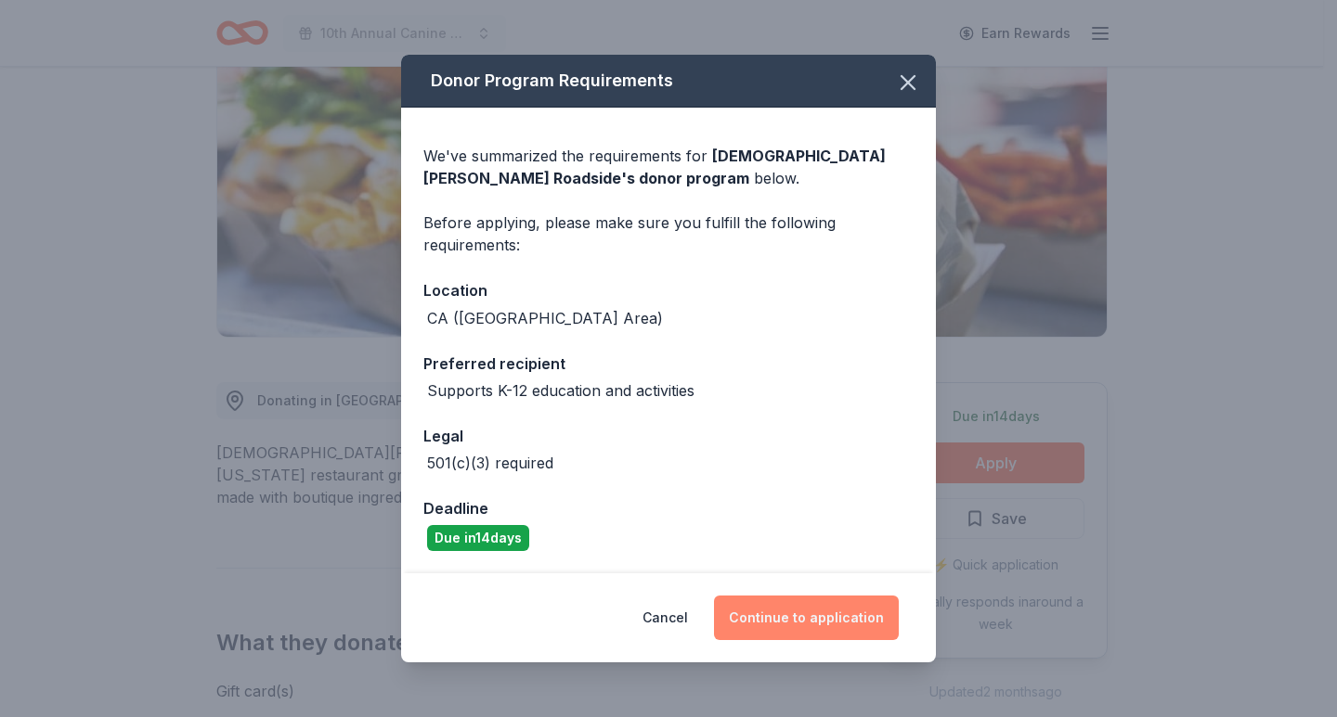
click at [806, 611] on button "Continue to application" at bounding box center [806, 618] width 185 height 45
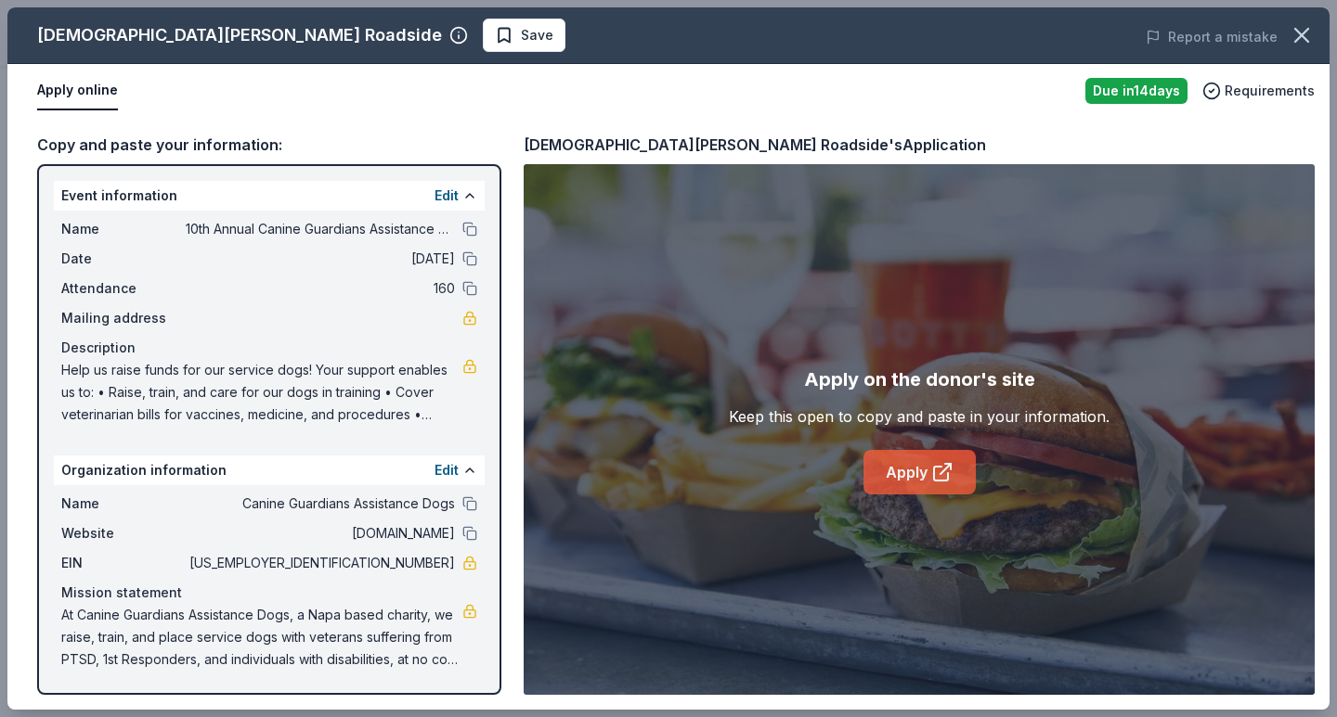
click at [934, 472] on icon at bounding box center [941, 474] width 14 height 14
click at [521, 38] on span "Save" at bounding box center [537, 35] width 32 height 22
click at [304, 41] on body "10th Annual Canine Guardians Assistance Dogs Golf & Gala Earn Rewards Due in 14…" at bounding box center [661, 80] width 1323 height 717
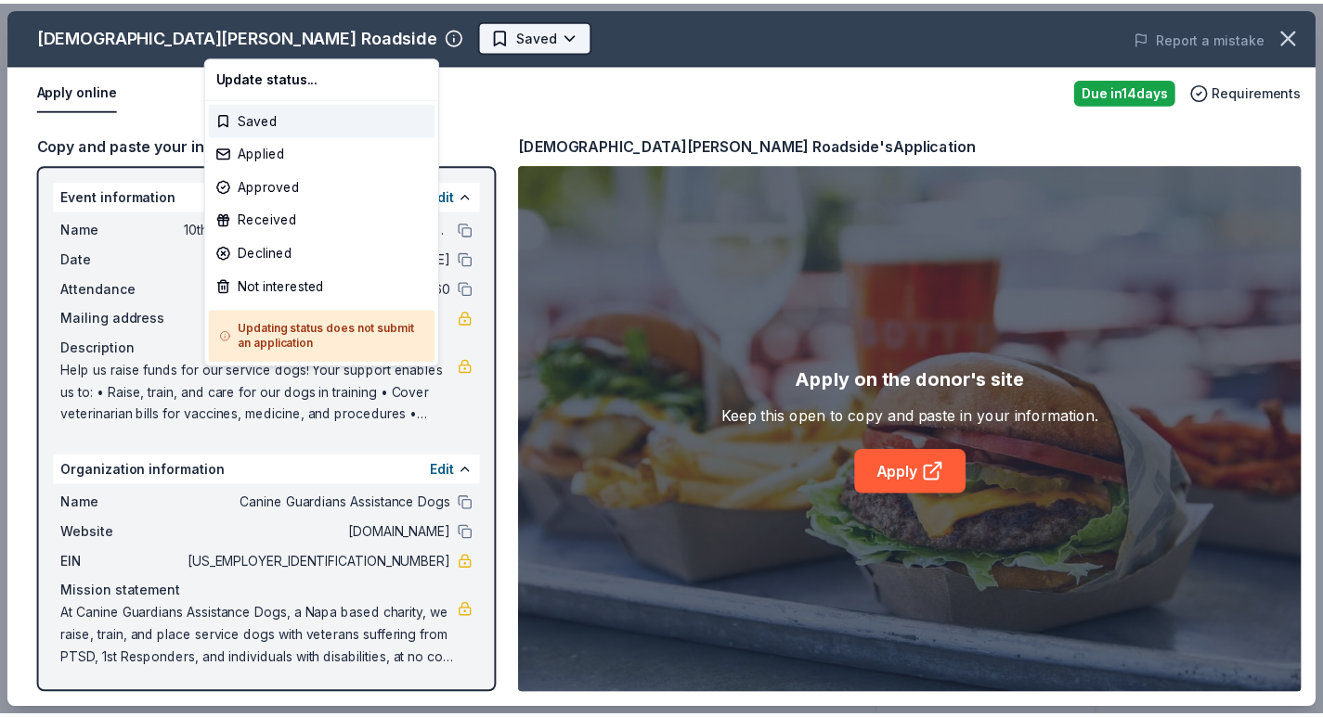
scroll to position [0, 0]
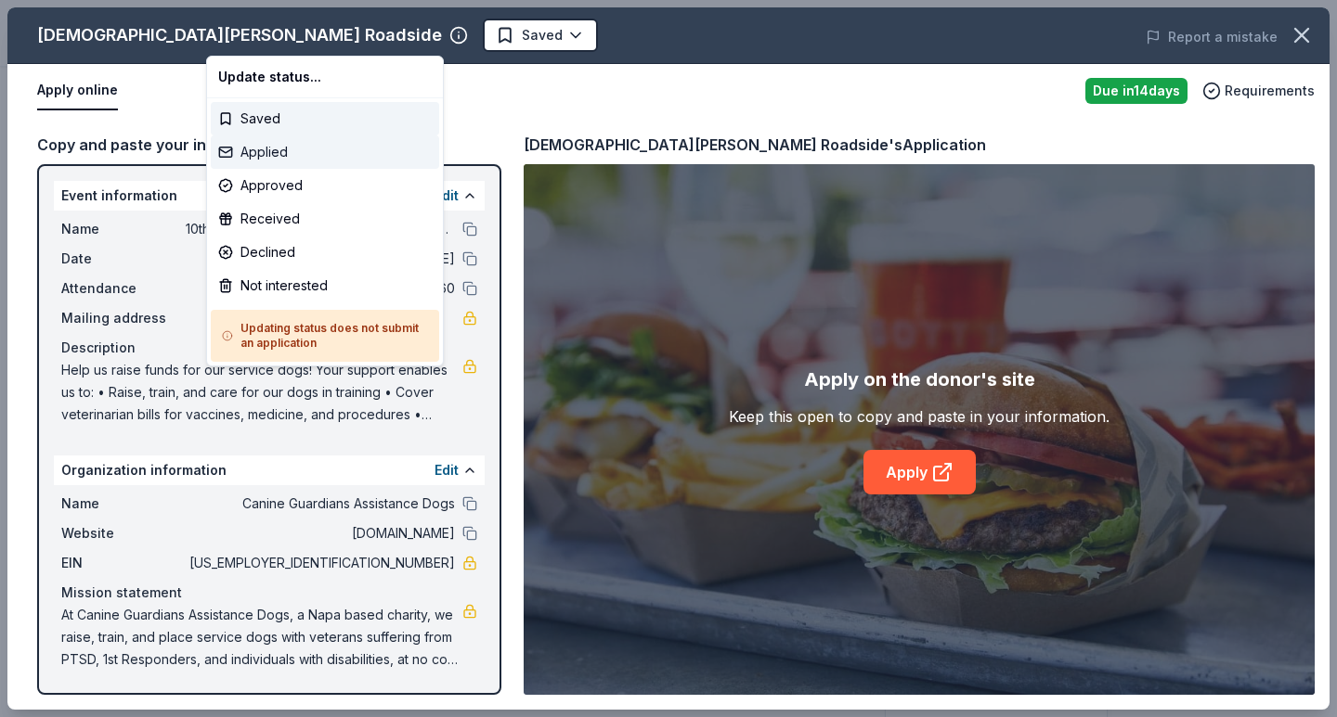
click at [282, 144] on div "Applied" at bounding box center [325, 152] width 228 height 33
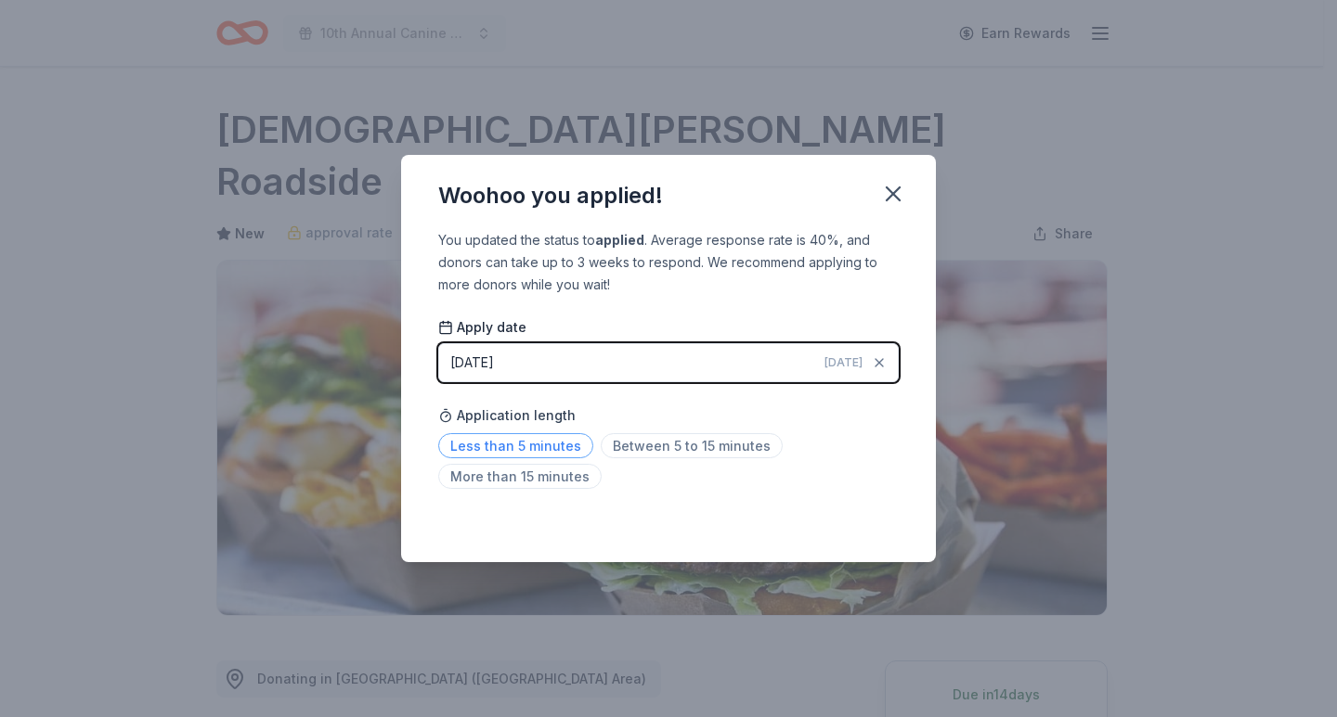
click at [539, 451] on span "Less than 5 minutes" at bounding box center [515, 445] width 155 height 25
click at [893, 191] on icon "button" at bounding box center [893, 194] width 26 height 26
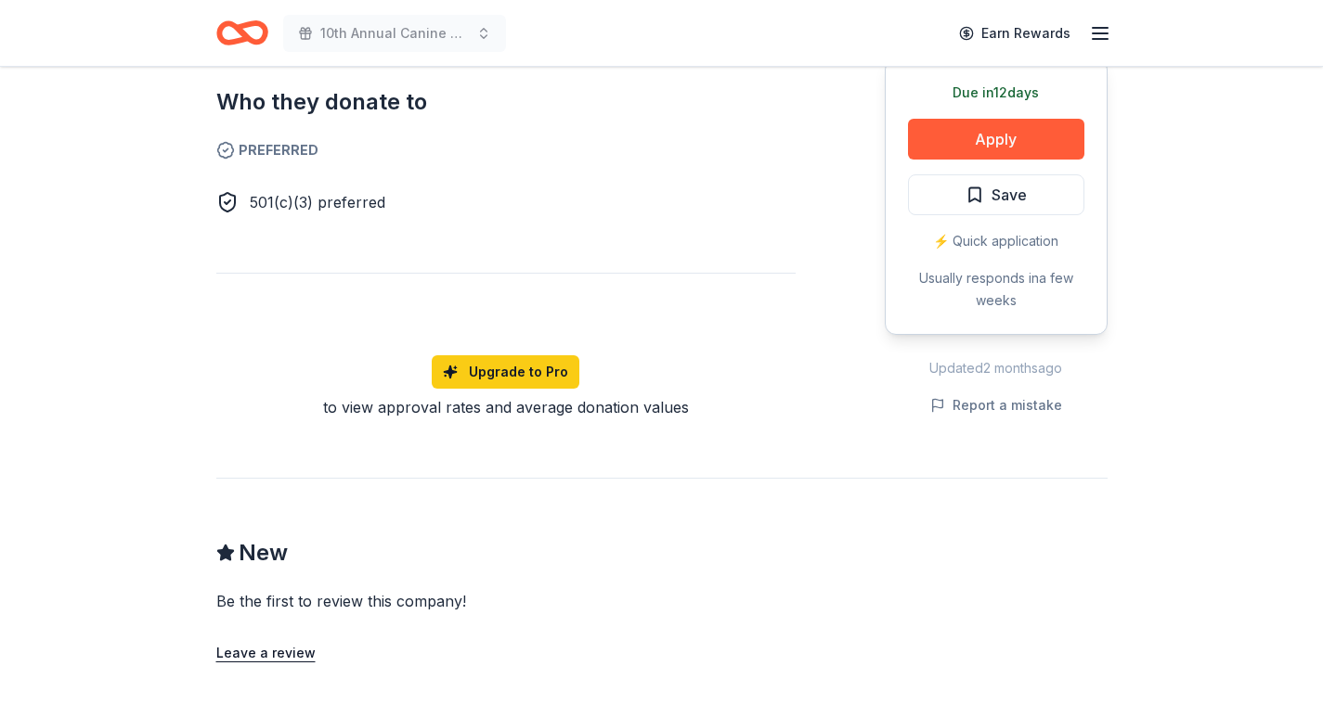
scroll to position [1578, 0]
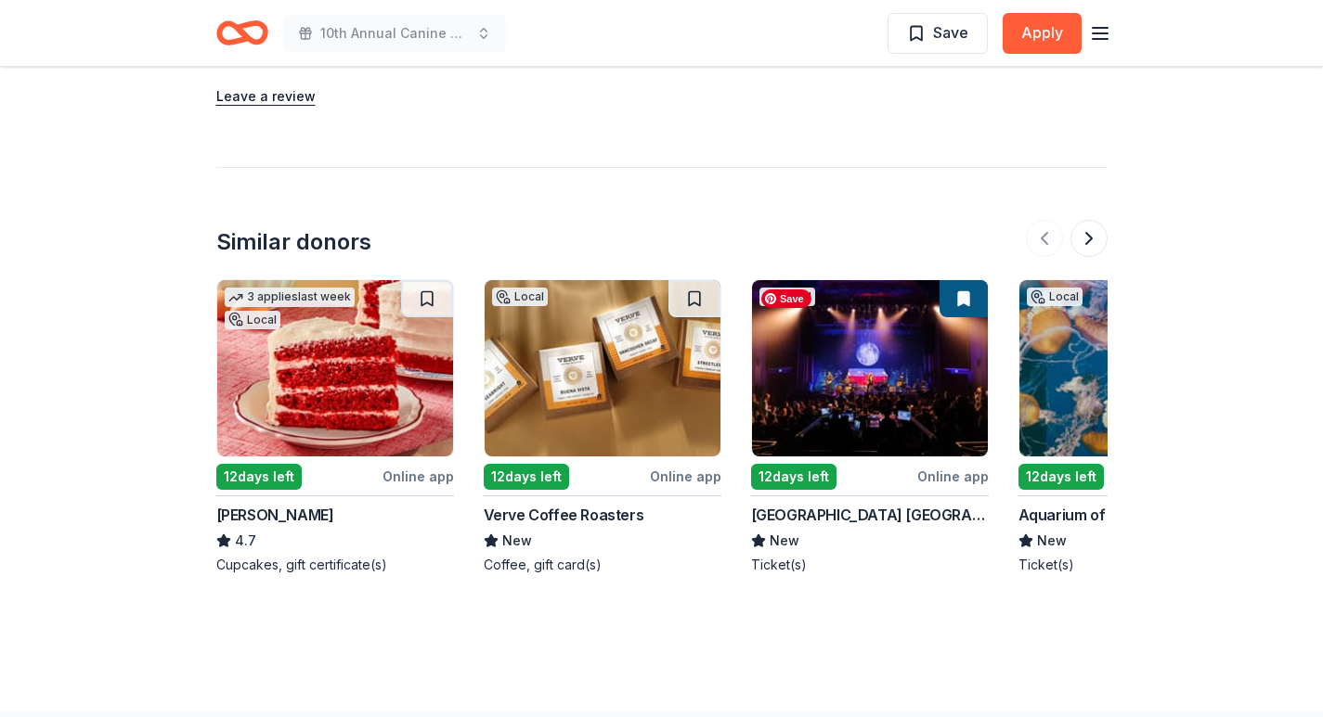
click at [893, 423] on img at bounding box center [870, 368] width 236 height 176
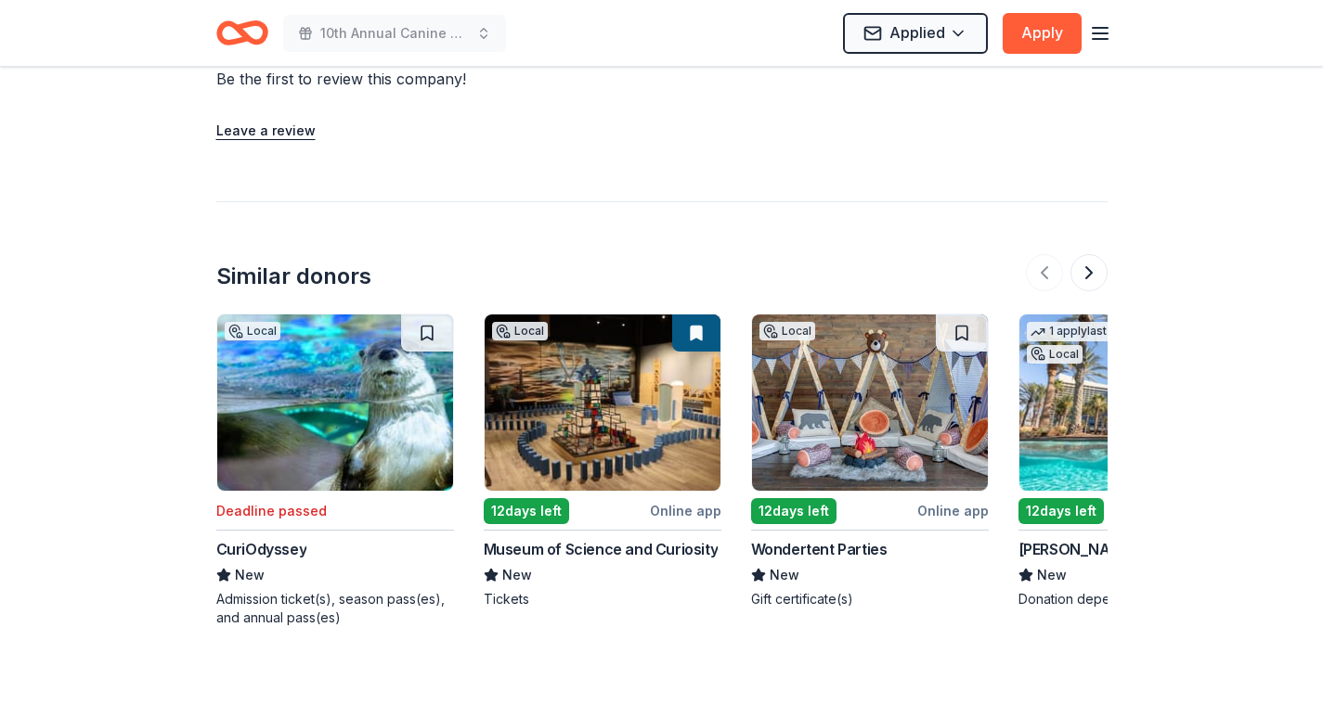
scroll to position [1578, 0]
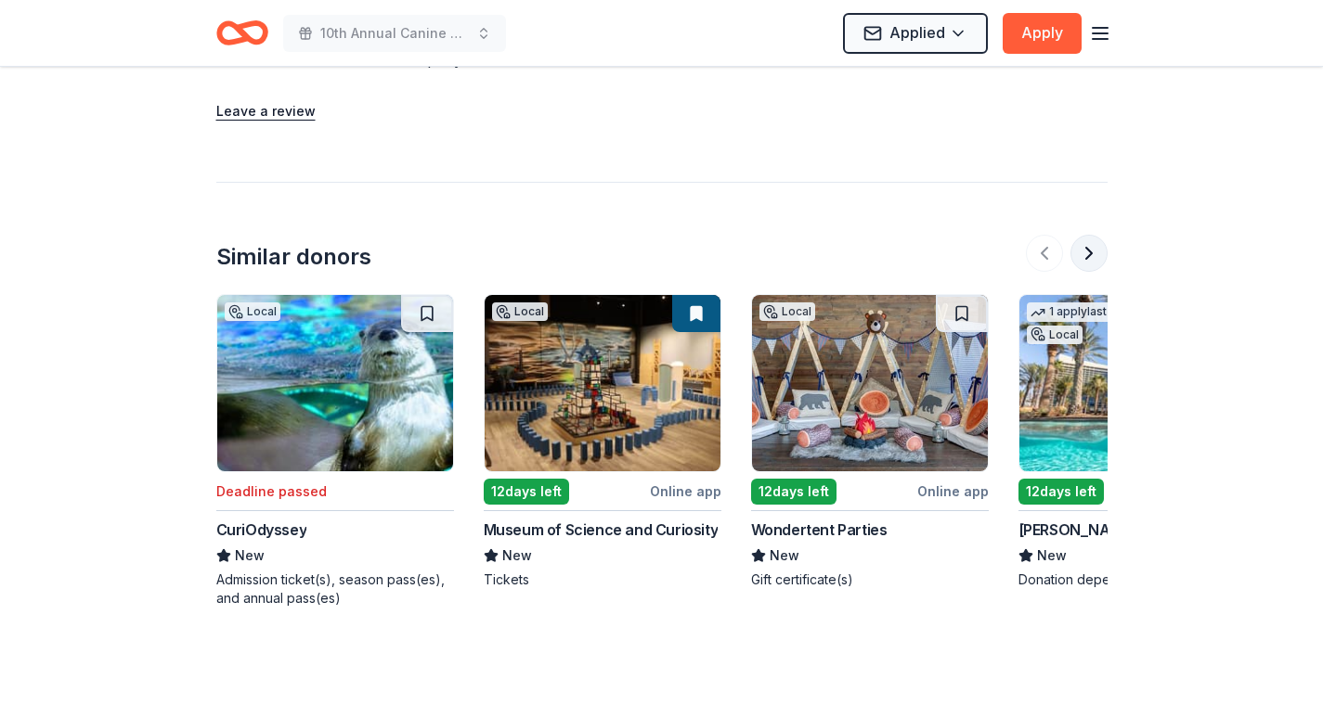
click at [1086, 235] on button at bounding box center [1088, 253] width 37 height 37
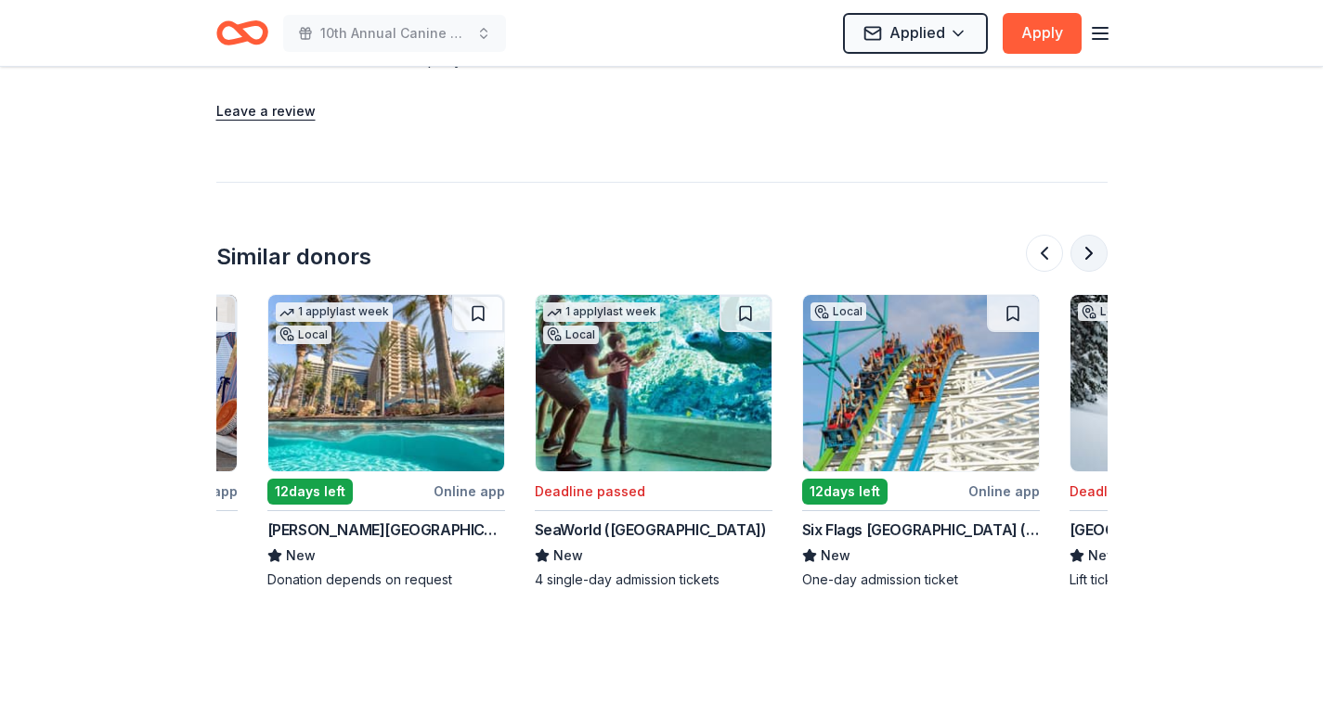
scroll to position [0, 802]
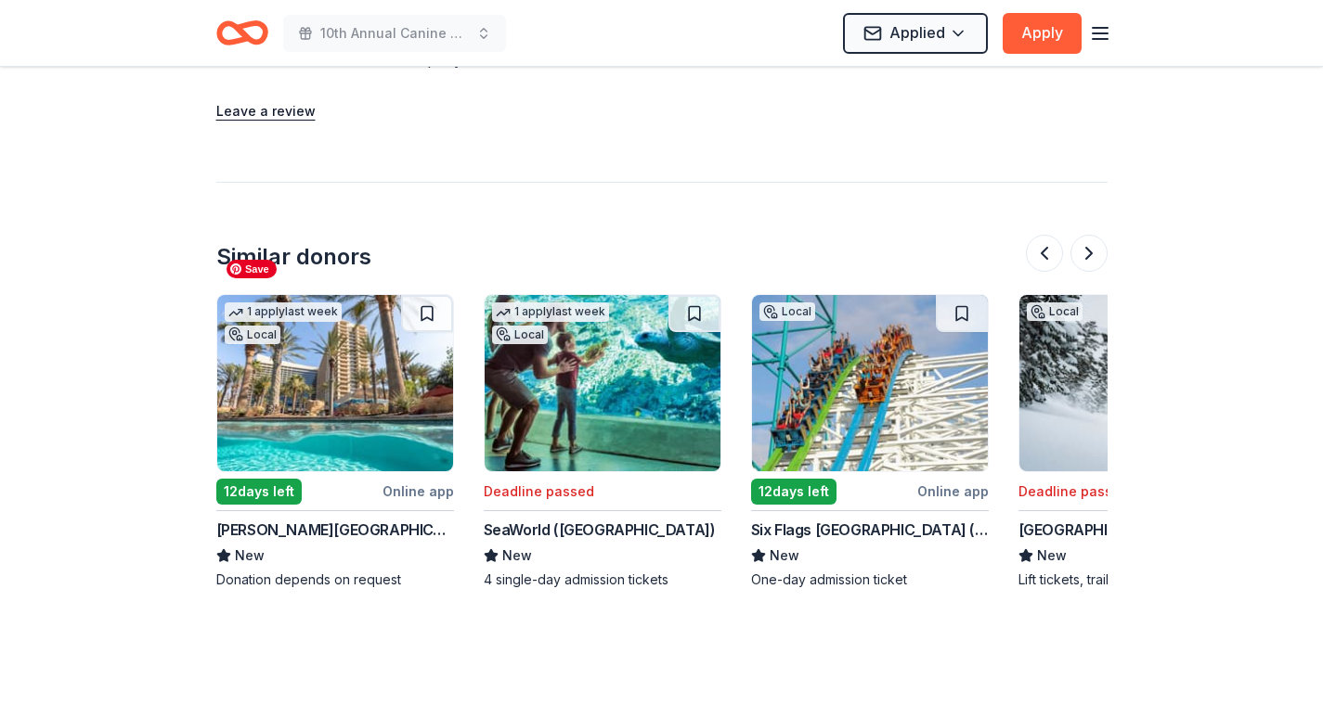
click at [342, 343] on img at bounding box center [335, 383] width 236 height 176
